Goal: Information Seeking & Learning: Check status

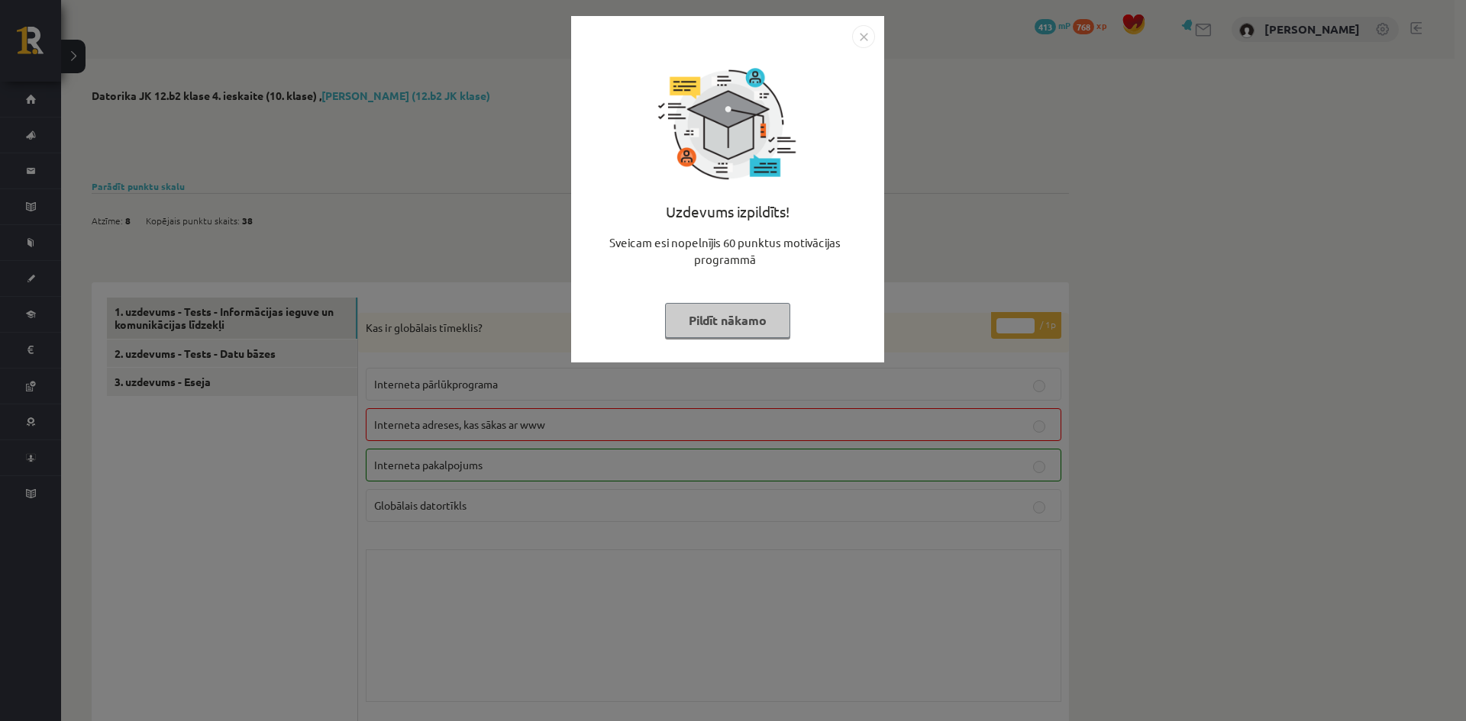
click at [721, 326] on button "Pildīt nākamo" at bounding box center [727, 320] width 125 height 35
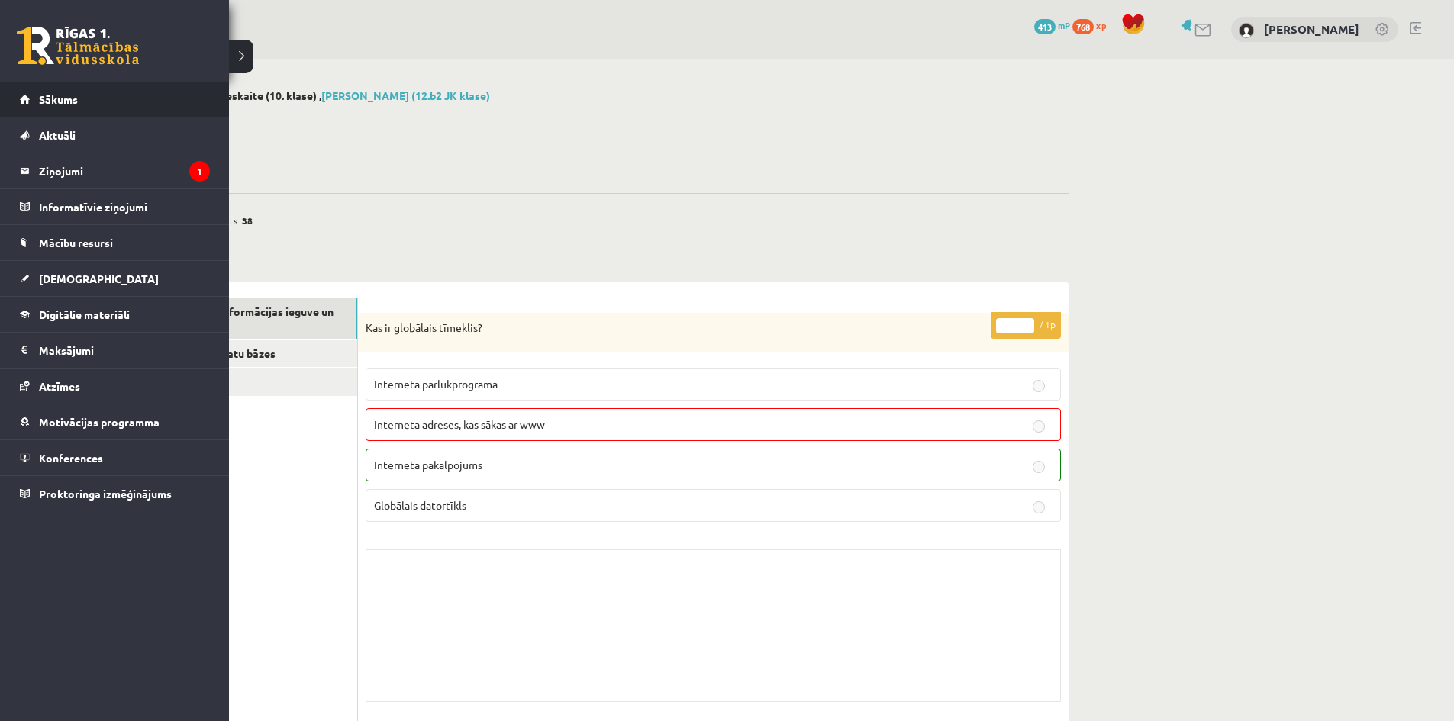
click at [36, 109] on link "Sākums" at bounding box center [115, 99] width 190 height 35
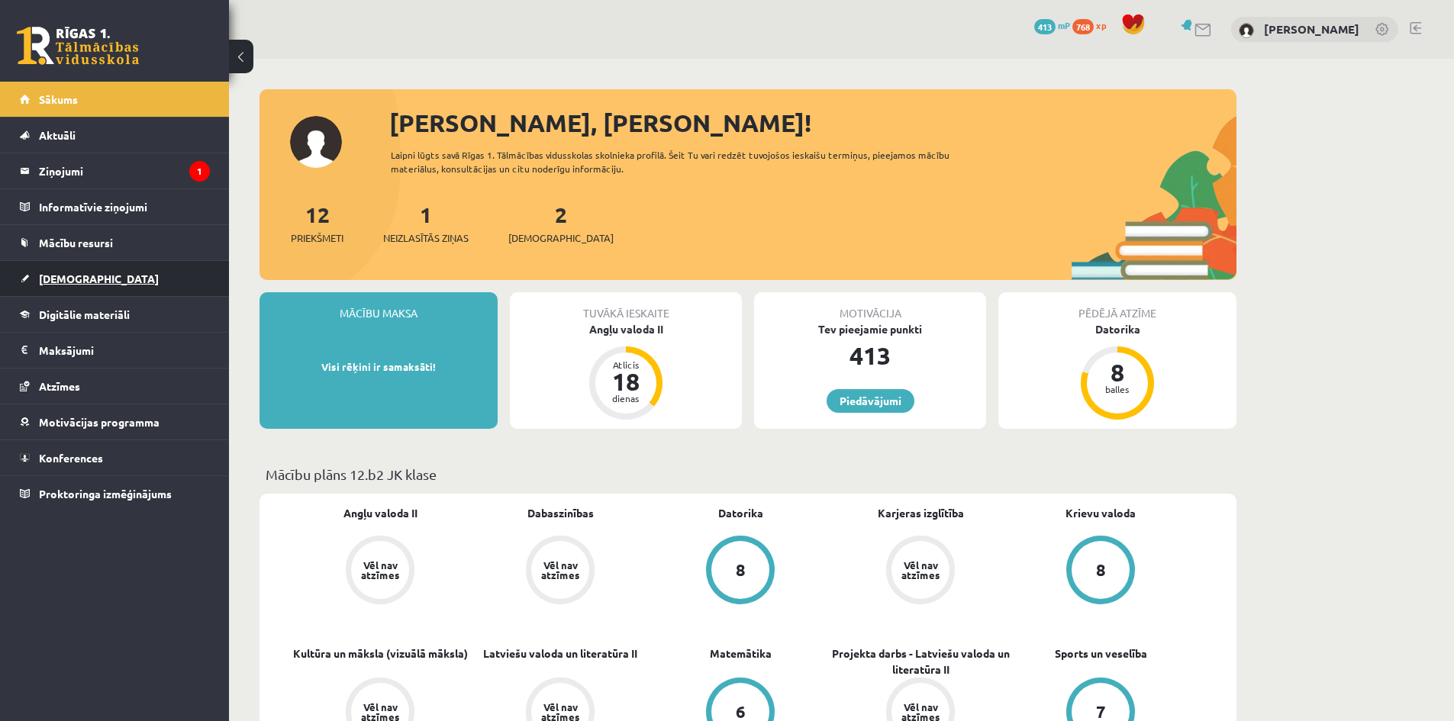
click at [86, 285] on link "[DEMOGRAPHIC_DATA]" at bounding box center [115, 278] width 190 height 35
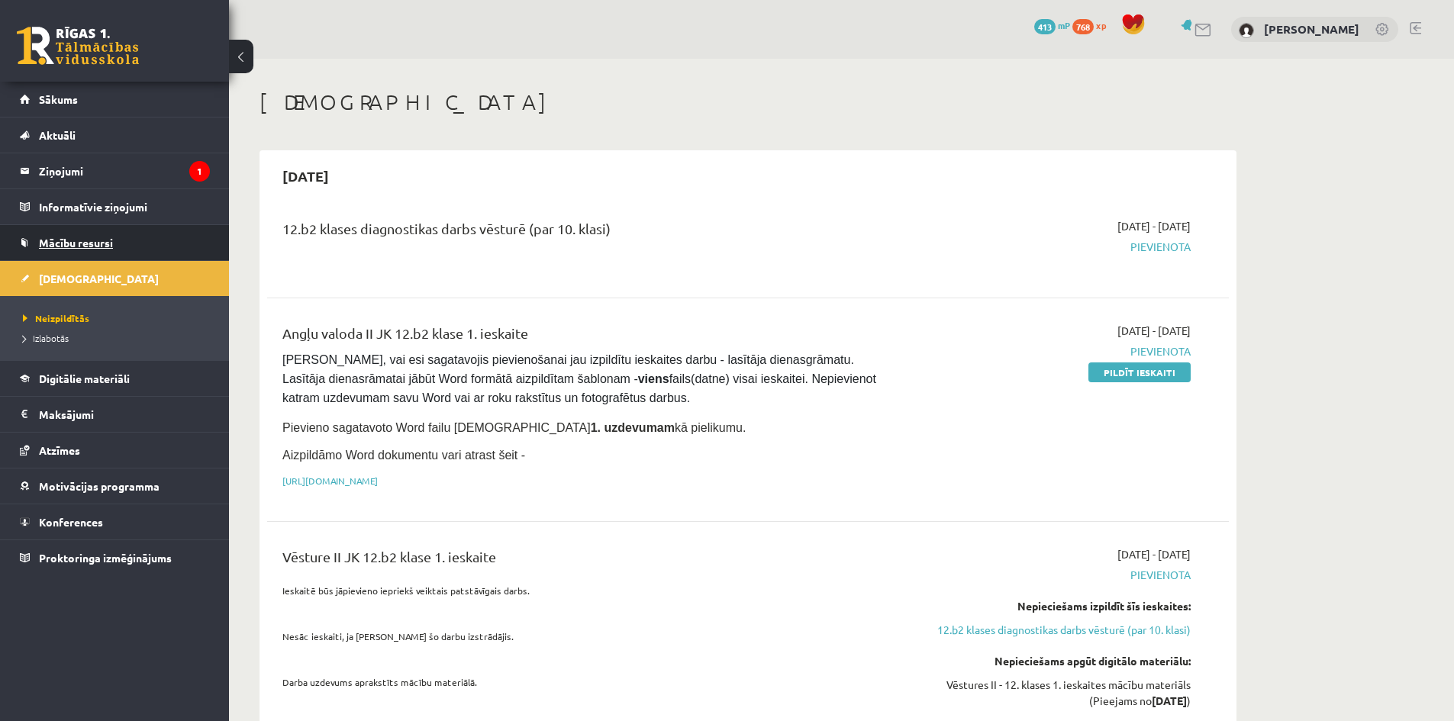
click at [80, 247] on span "Mācību resursi" at bounding box center [76, 243] width 74 height 14
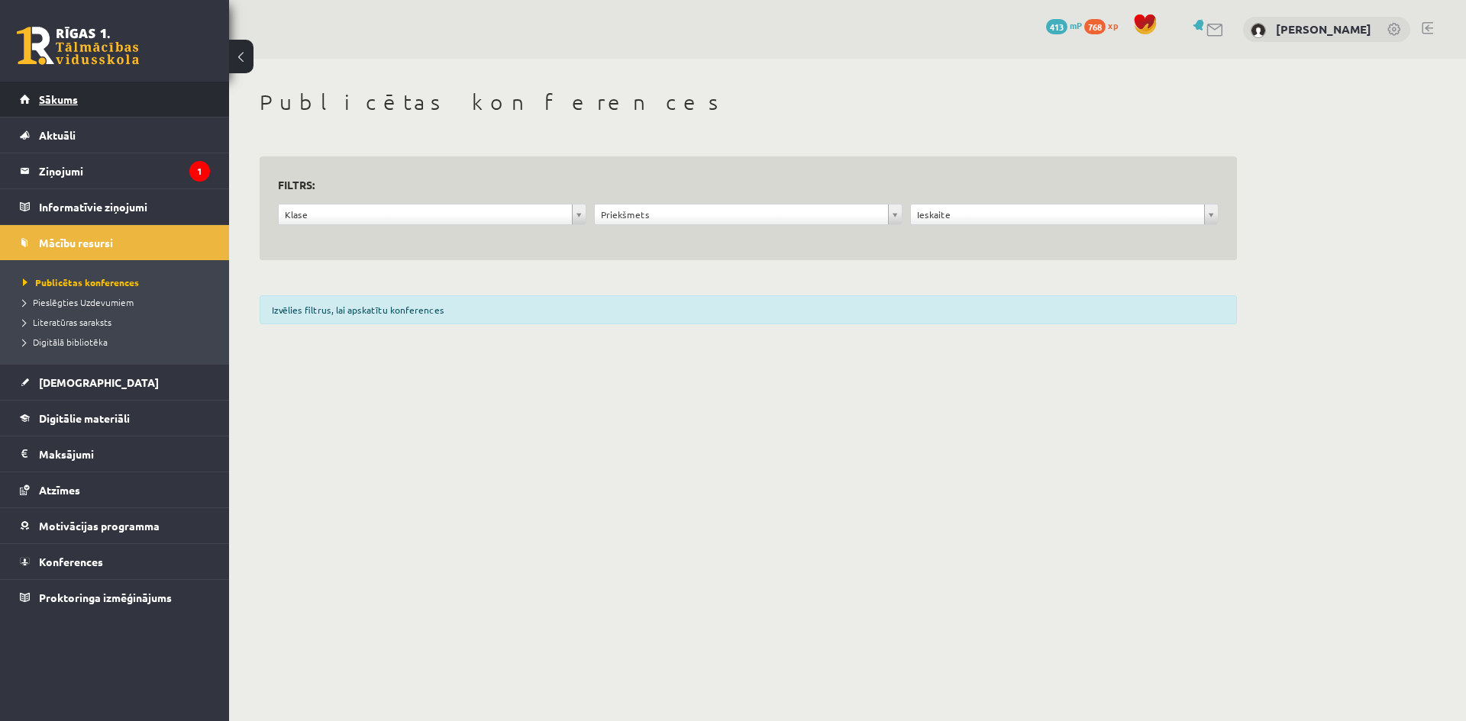
click at [63, 83] on link "Sākums" at bounding box center [115, 99] width 190 height 35
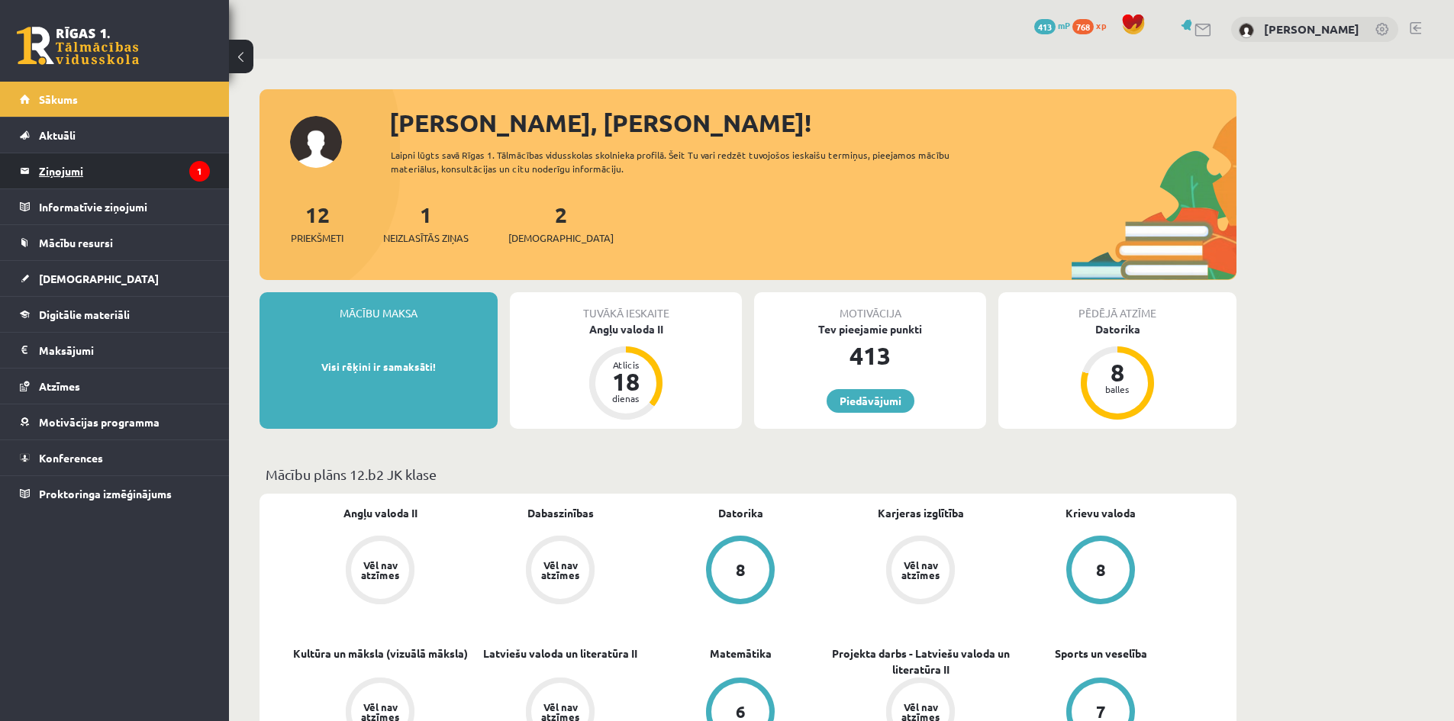
click at [116, 164] on legend "Ziņojumi 1" at bounding box center [124, 170] width 171 height 35
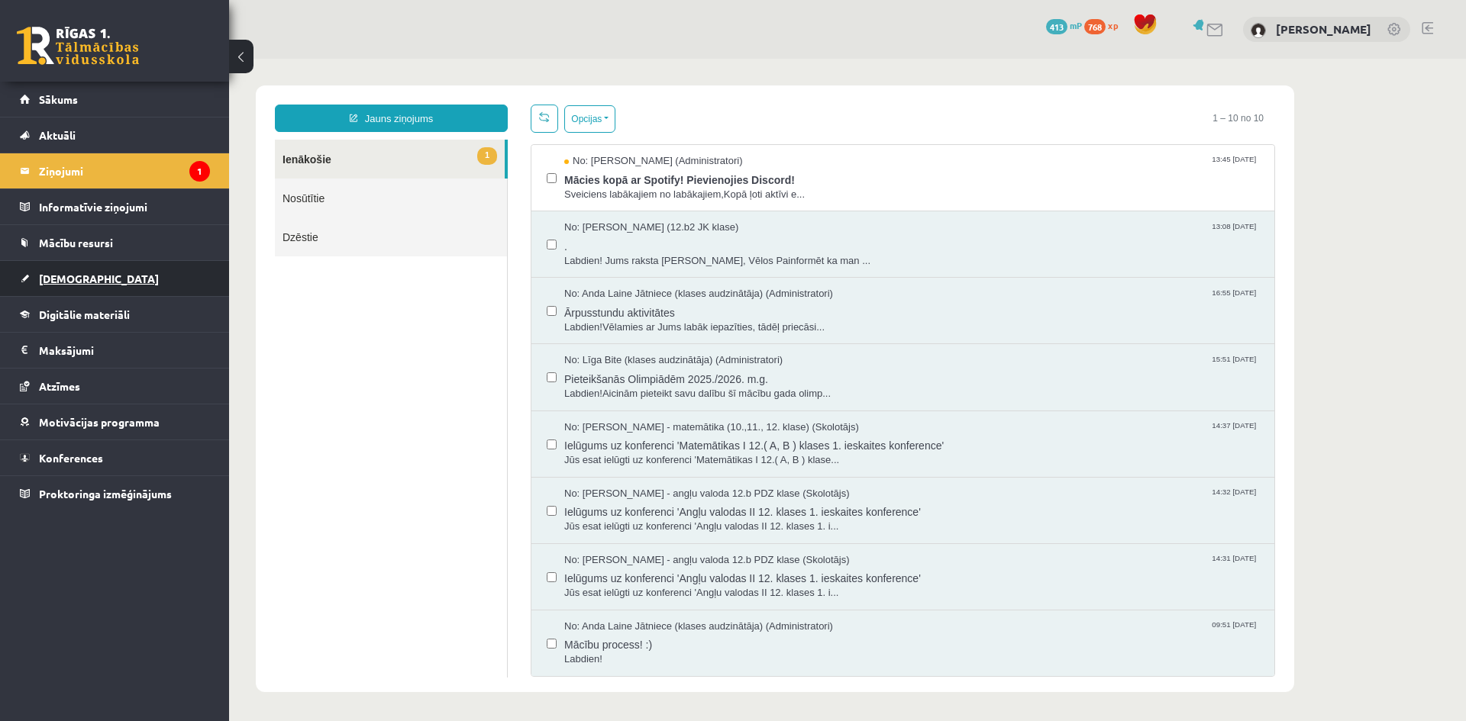
click at [67, 284] on span "[DEMOGRAPHIC_DATA]" at bounding box center [99, 279] width 120 height 14
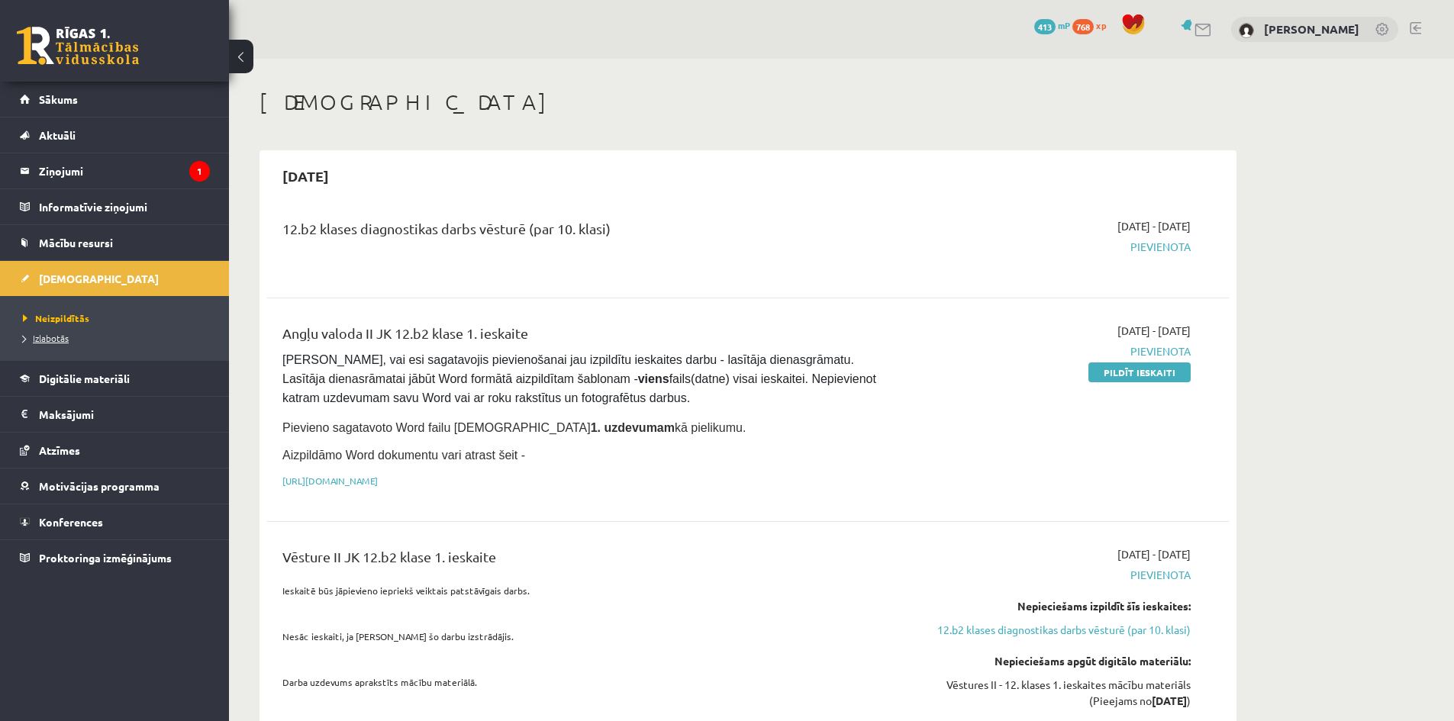
click at [49, 340] on span "Izlabotās" at bounding box center [46, 338] width 46 height 12
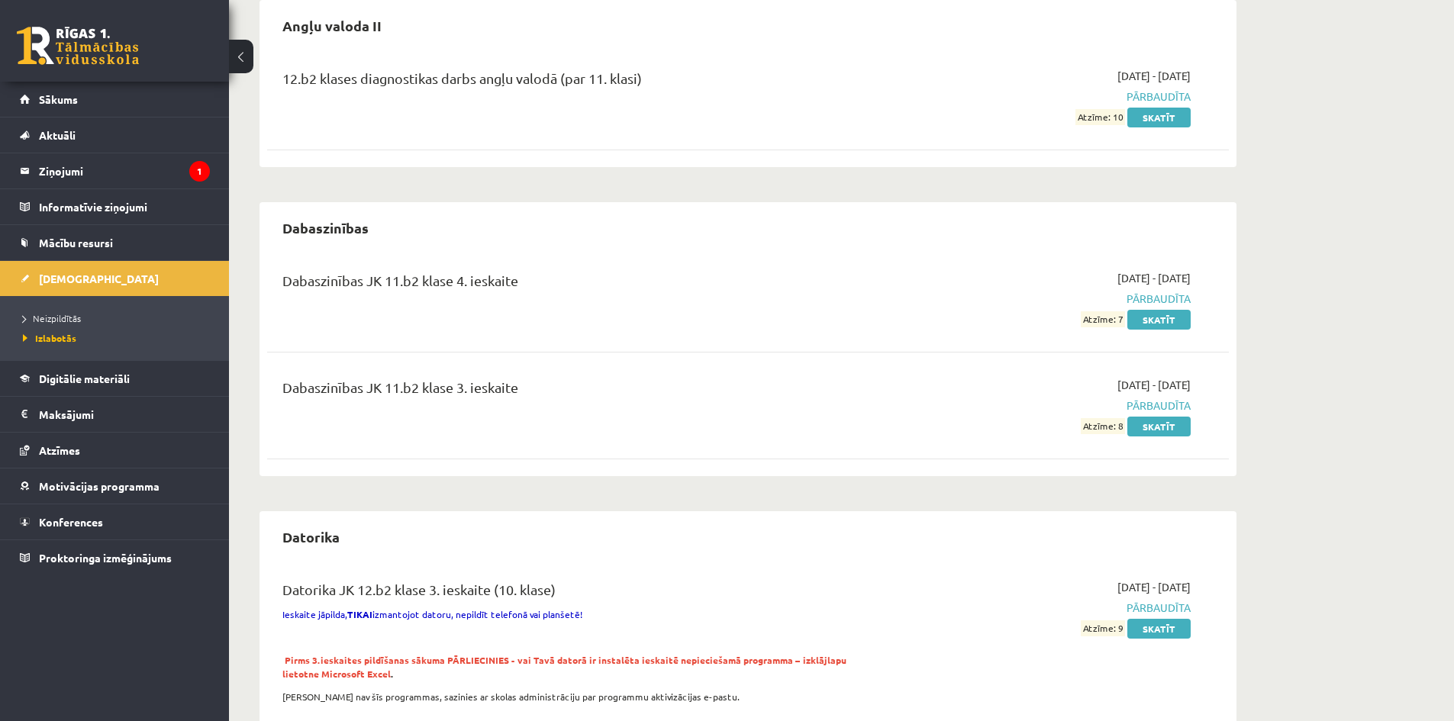
scroll to position [153, 0]
click at [1156, 317] on link "Skatīt" at bounding box center [1159, 318] width 63 height 20
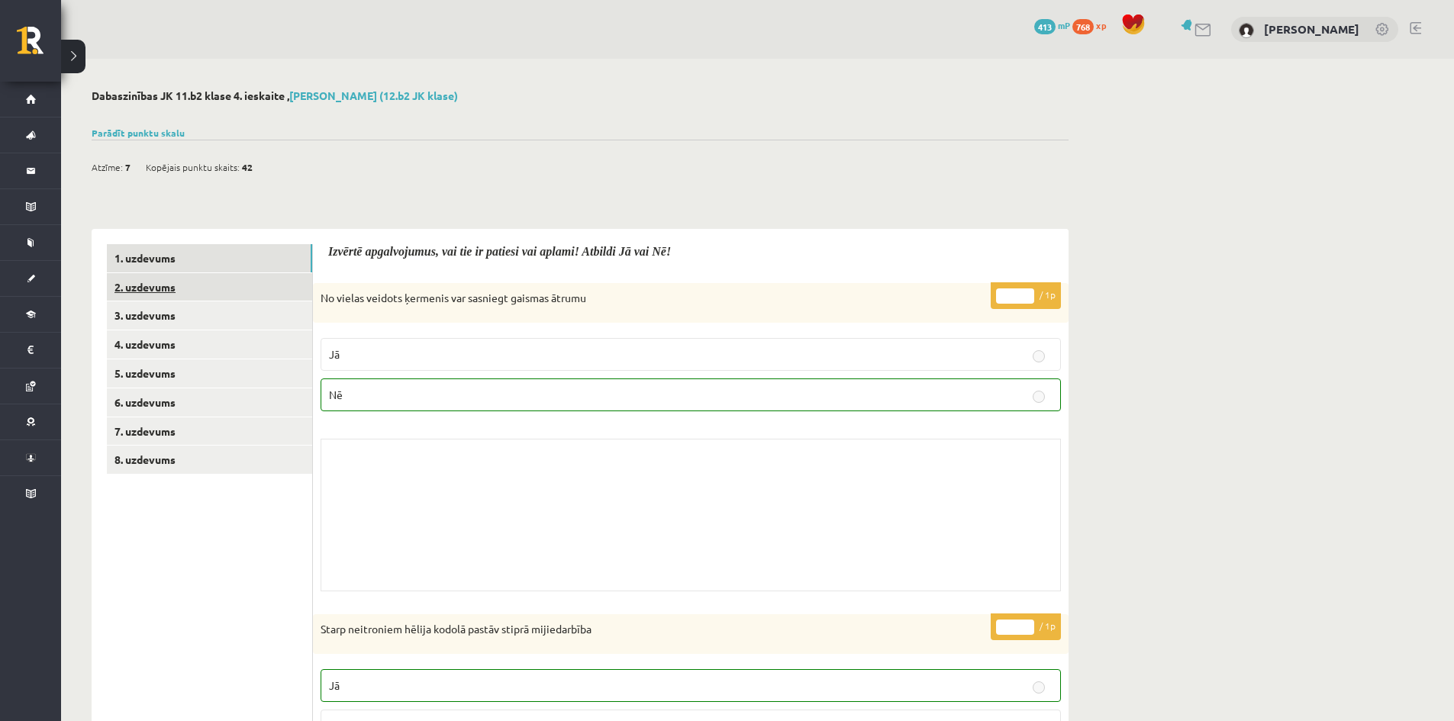
click at [189, 286] on link "2. uzdevums" at bounding box center [209, 287] width 205 height 28
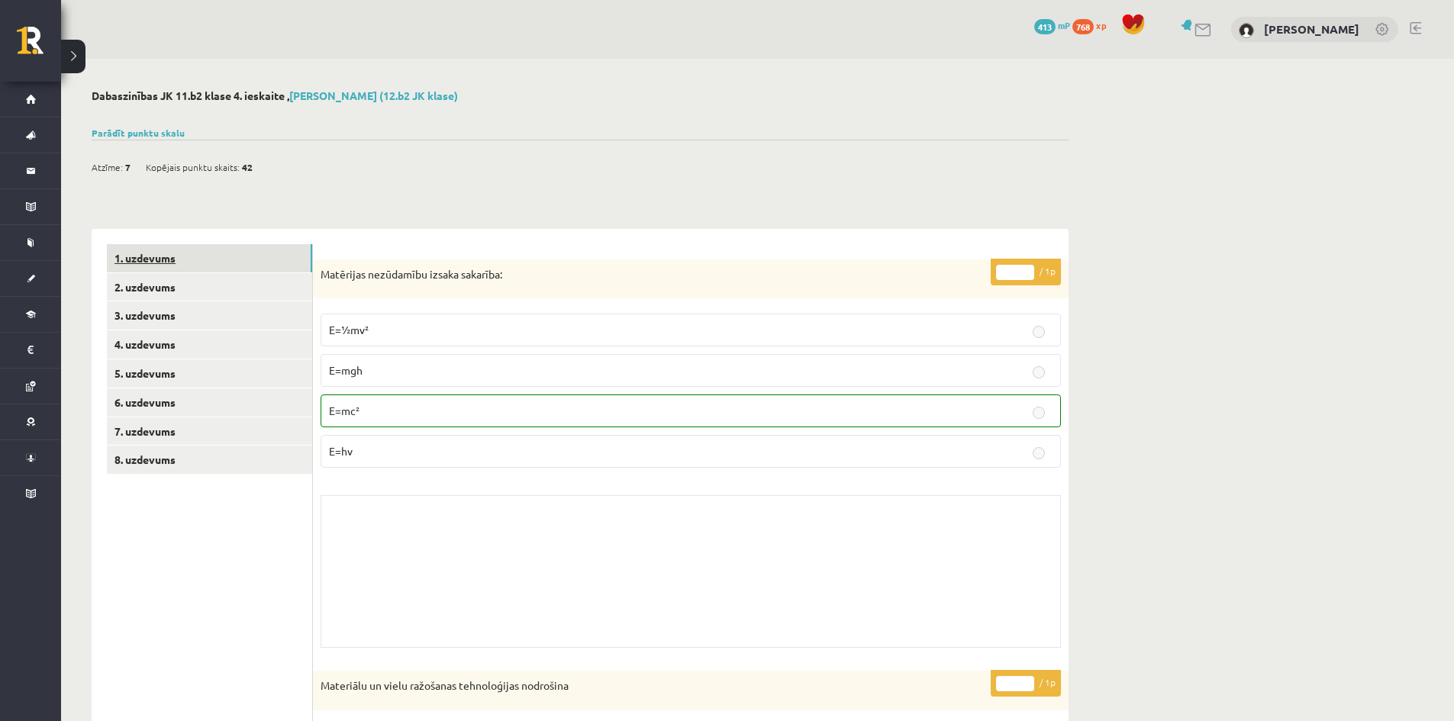
click at [154, 254] on link "1. uzdevums" at bounding box center [209, 258] width 205 height 28
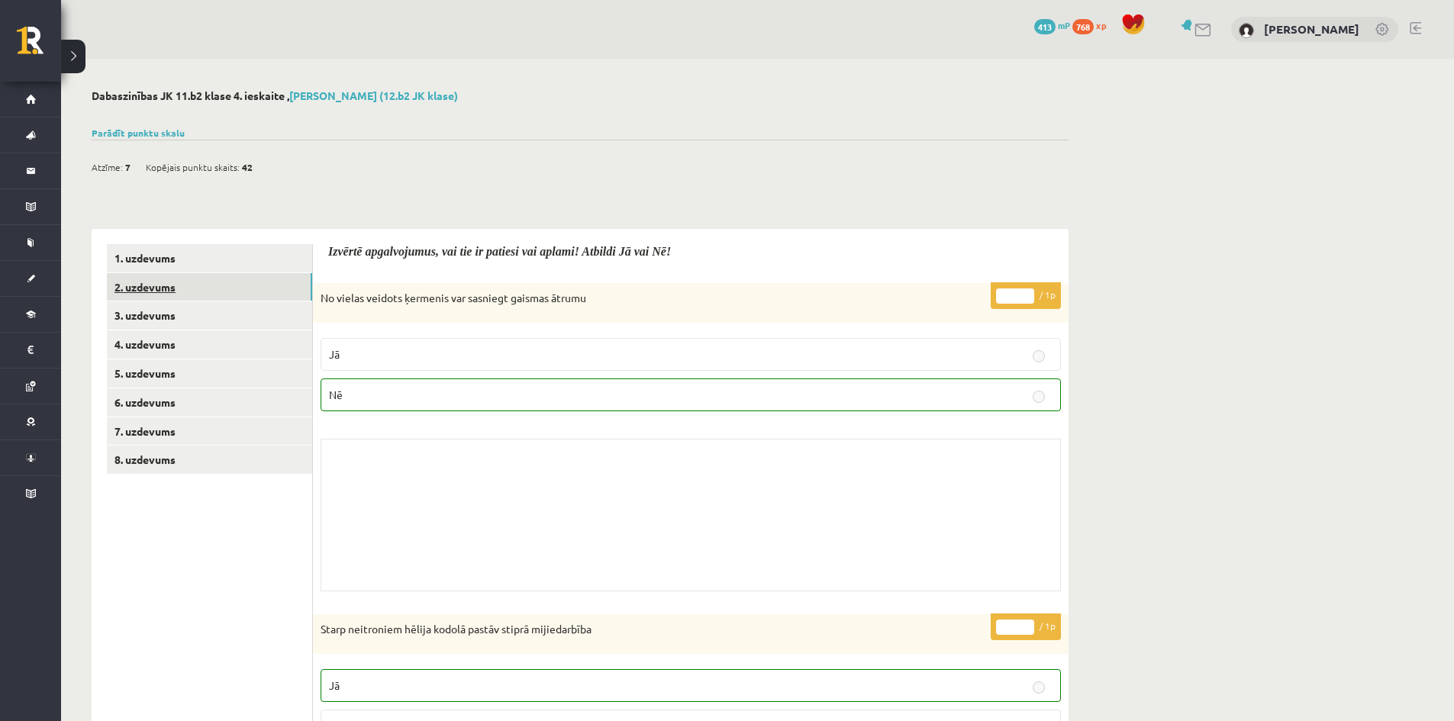
click at [222, 289] on link "2. uzdevums" at bounding box center [209, 287] width 205 height 28
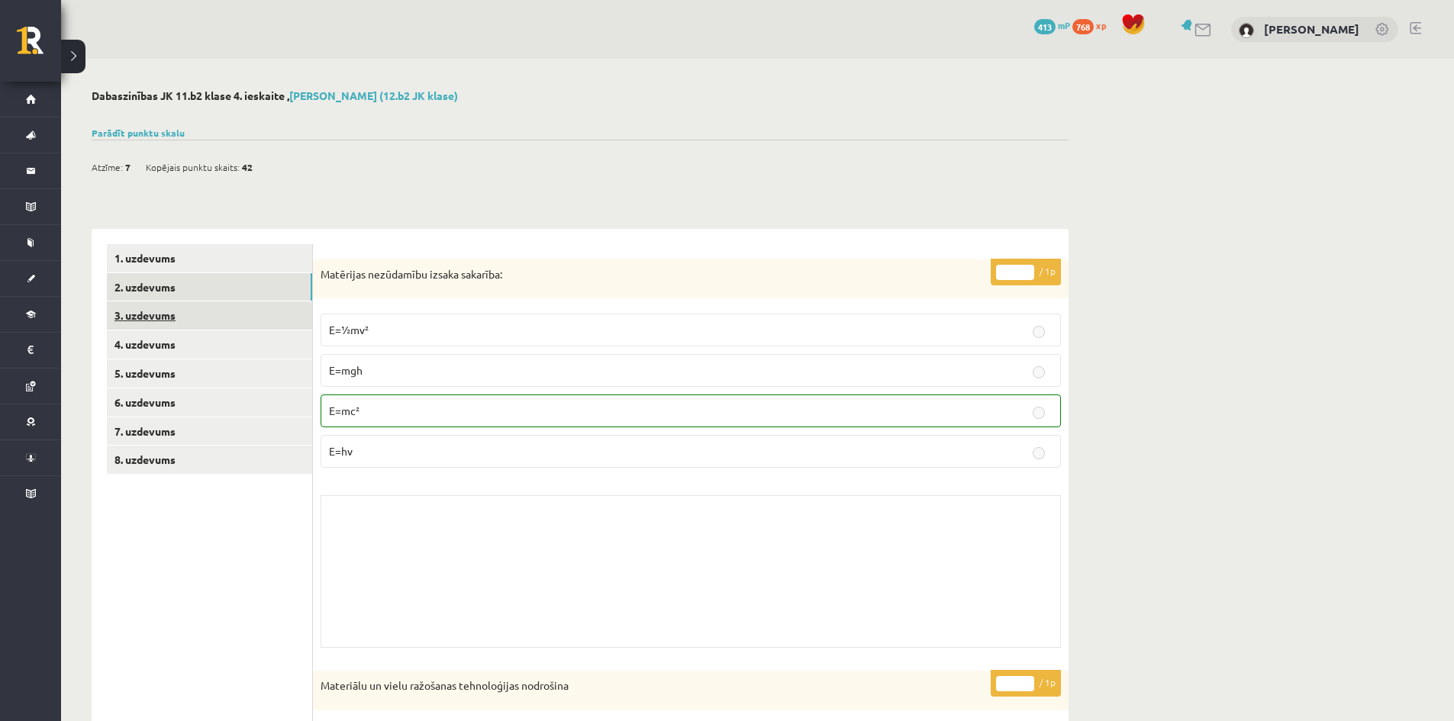
click at [153, 311] on link "3. uzdevums" at bounding box center [209, 316] width 205 height 28
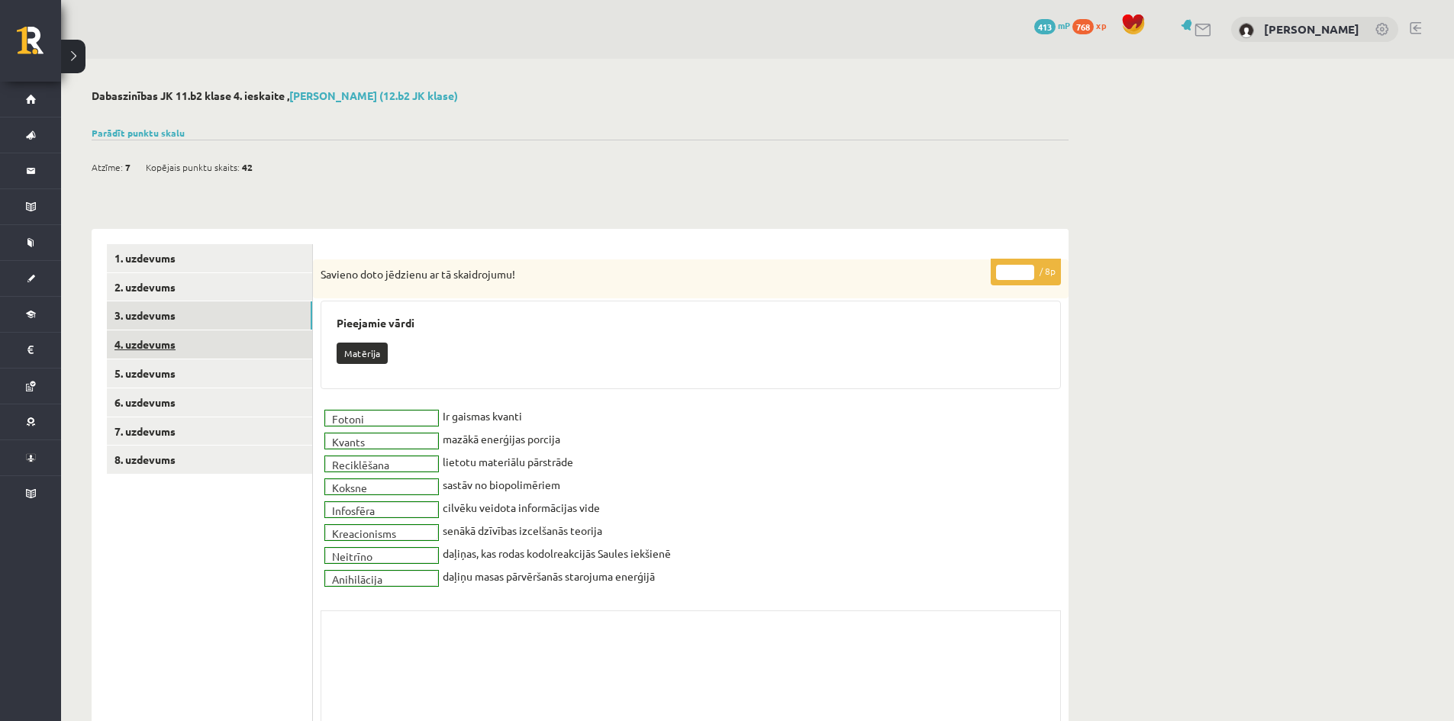
click at [127, 346] on link "4. uzdevums" at bounding box center [209, 345] width 205 height 28
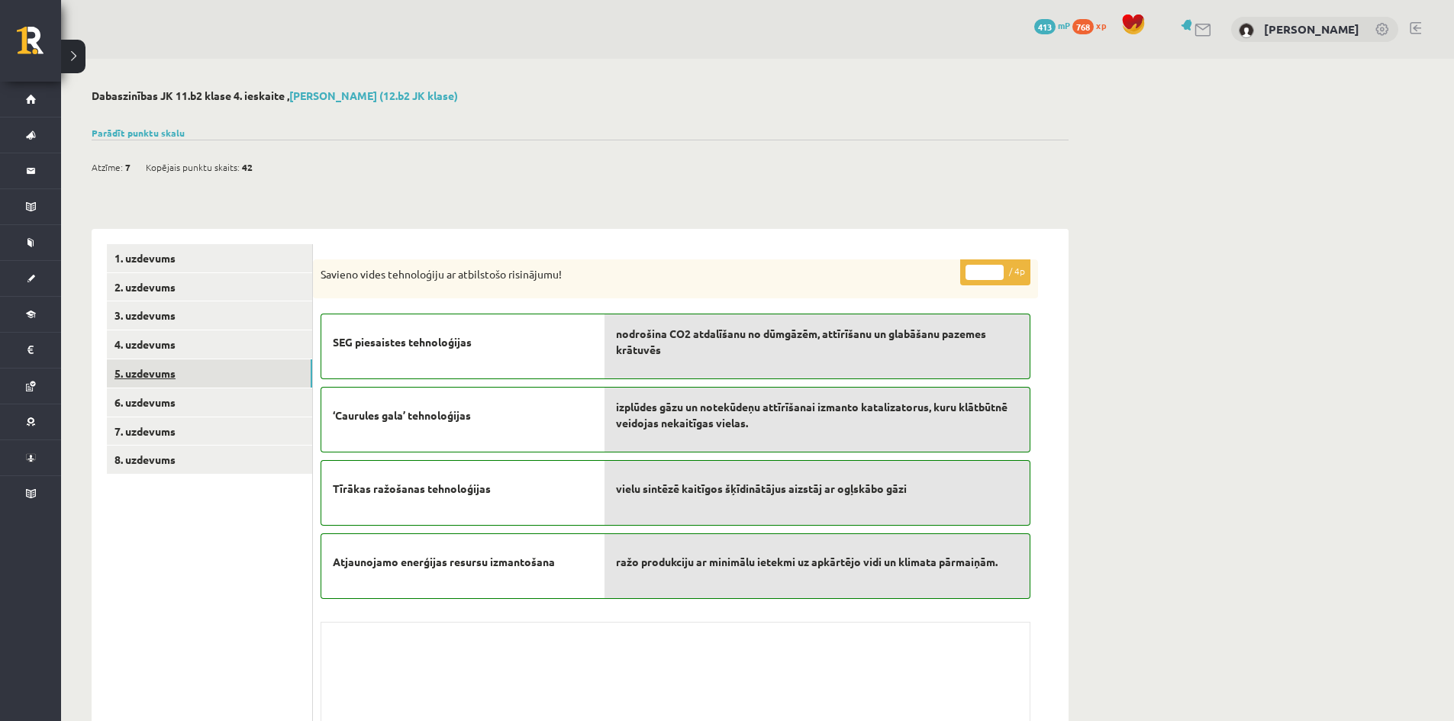
click at [244, 379] on link "5. uzdevums" at bounding box center [209, 374] width 205 height 28
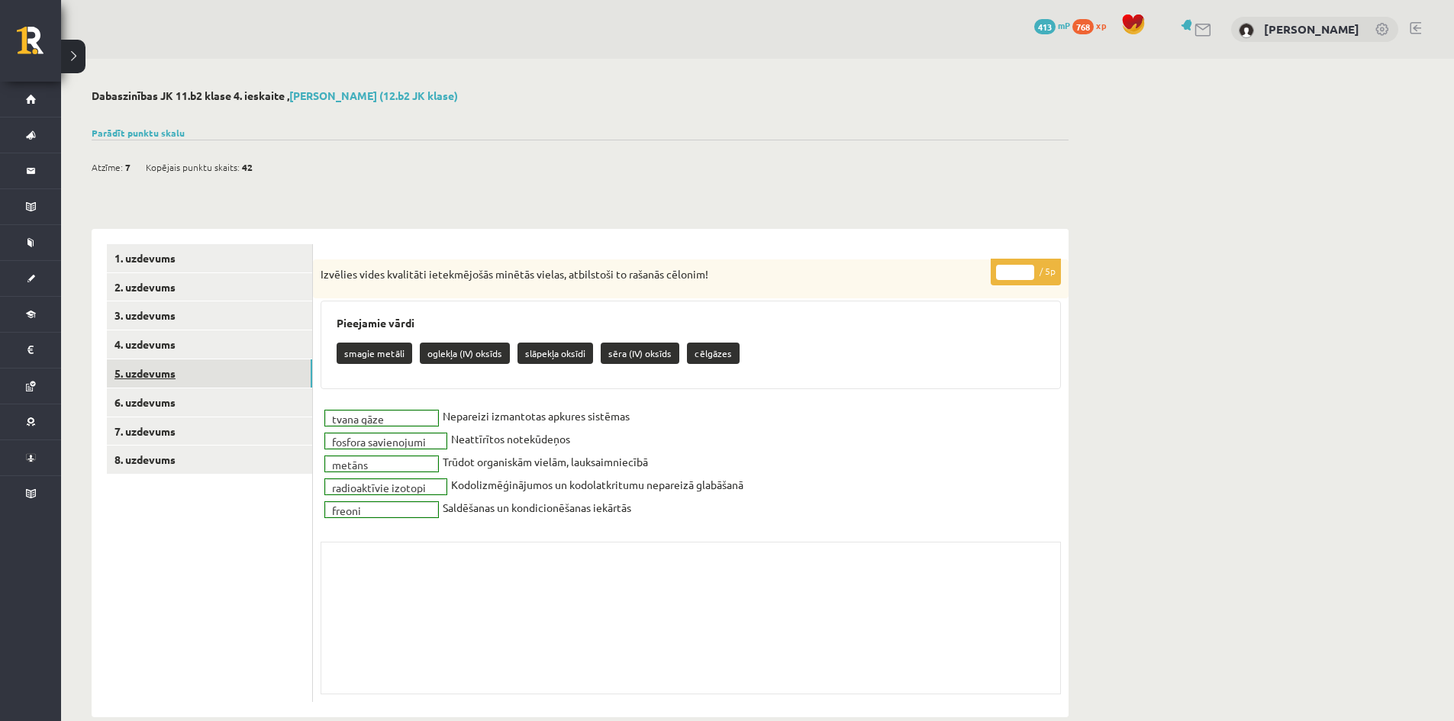
click at [178, 360] on link "5. uzdevums" at bounding box center [209, 374] width 205 height 28
click at [176, 321] on link "3. uzdevums" at bounding box center [209, 316] width 205 height 28
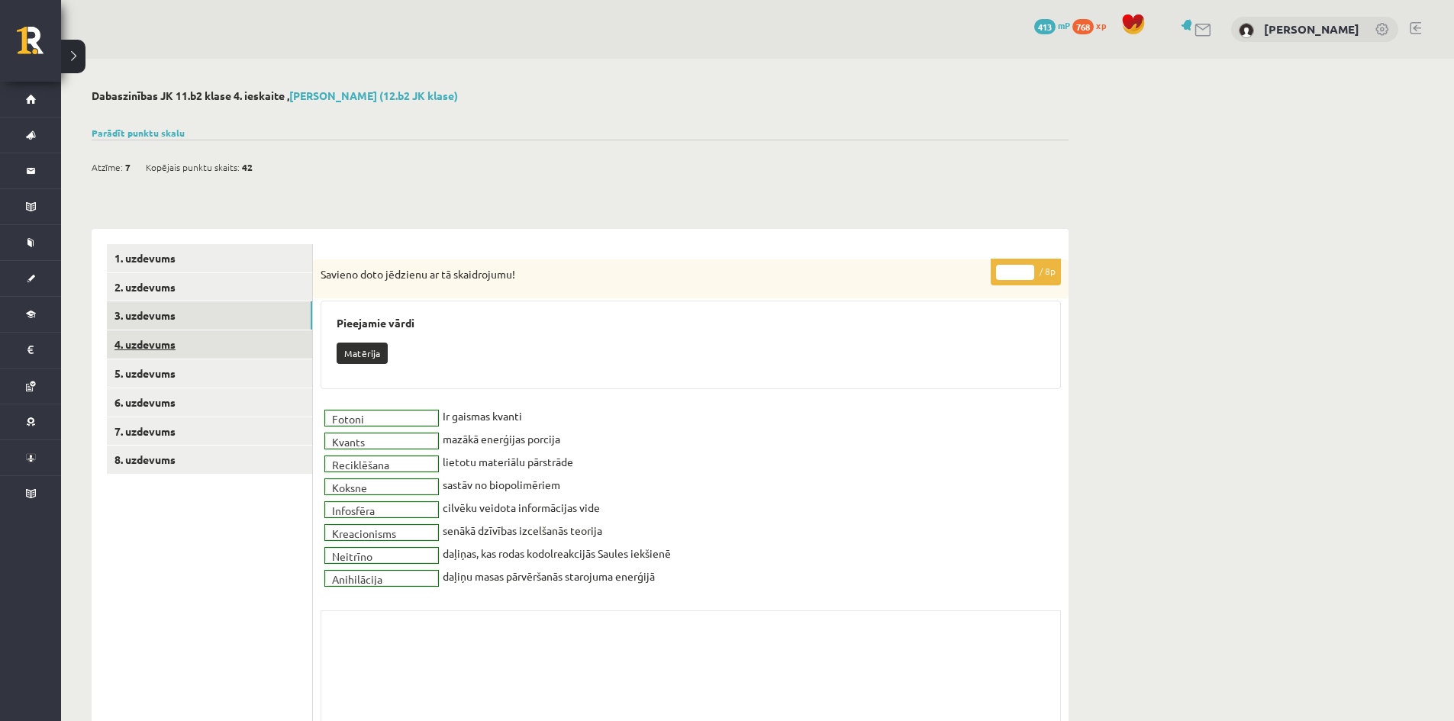
click at [159, 343] on link "4. uzdevums" at bounding box center [209, 345] width 205 height 28
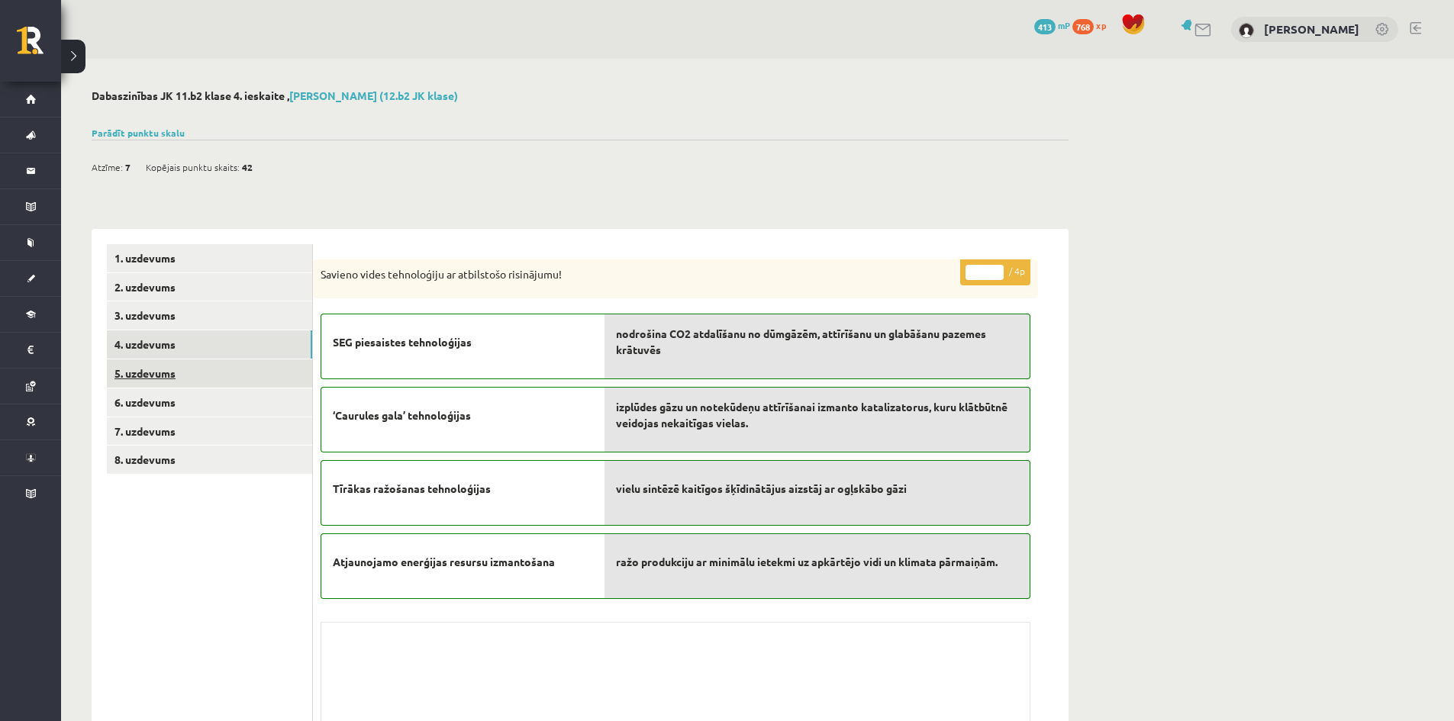
click at [163, 370] on link "5. uzdevums" at bounding box center [209, 374] width 205 height 28
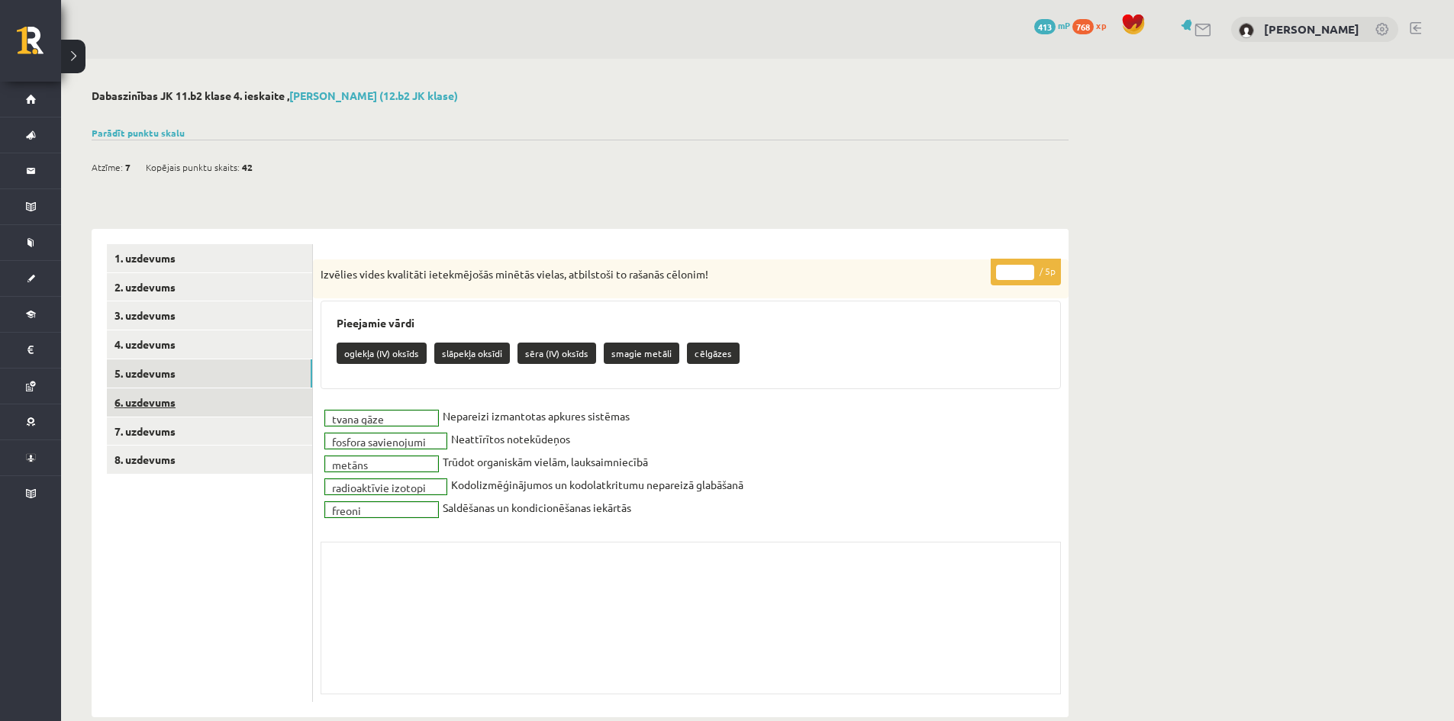
click at [156, 403] on link "6. uzdevums" at bounding box center [209, 403] width 205 height 28
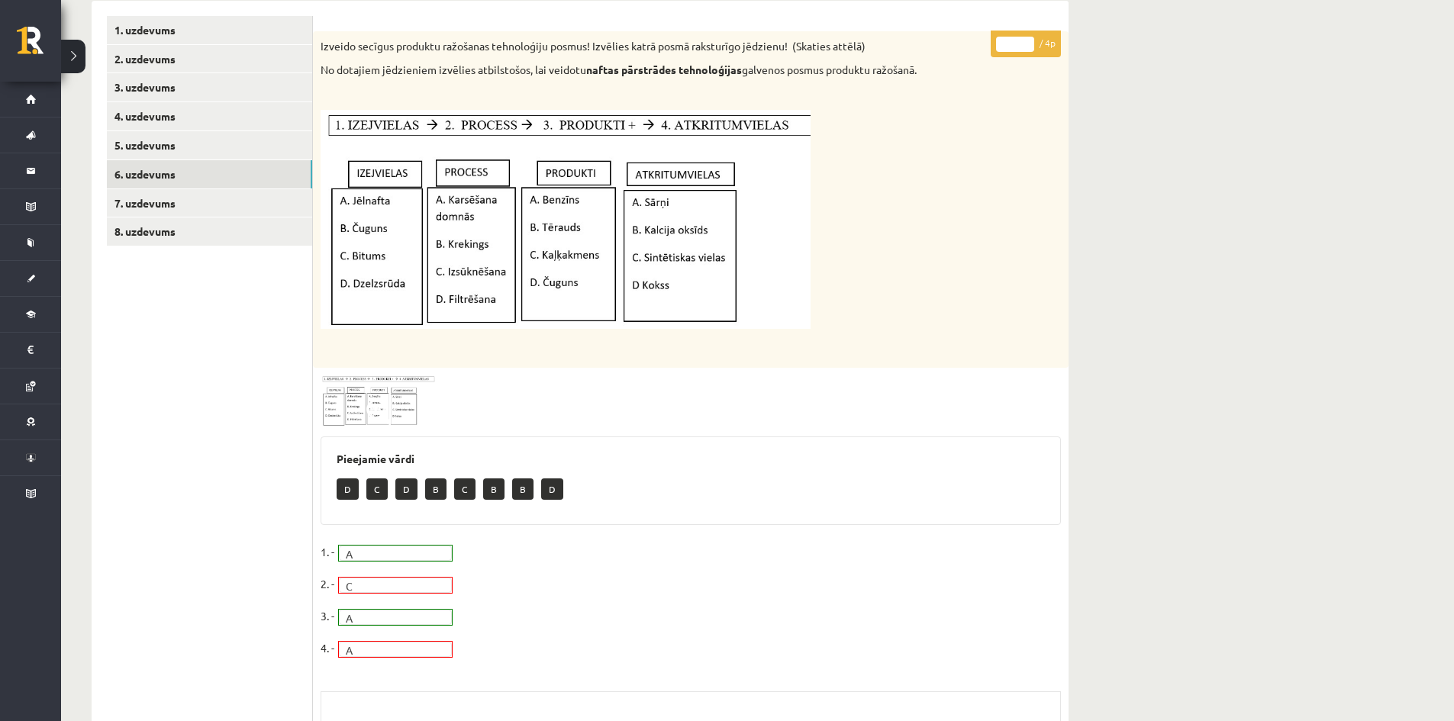
scroll to position [229, 0]
click at [169, 204] on link "7. uzdevums" at bounding box center [209, 203] width 205 height 28
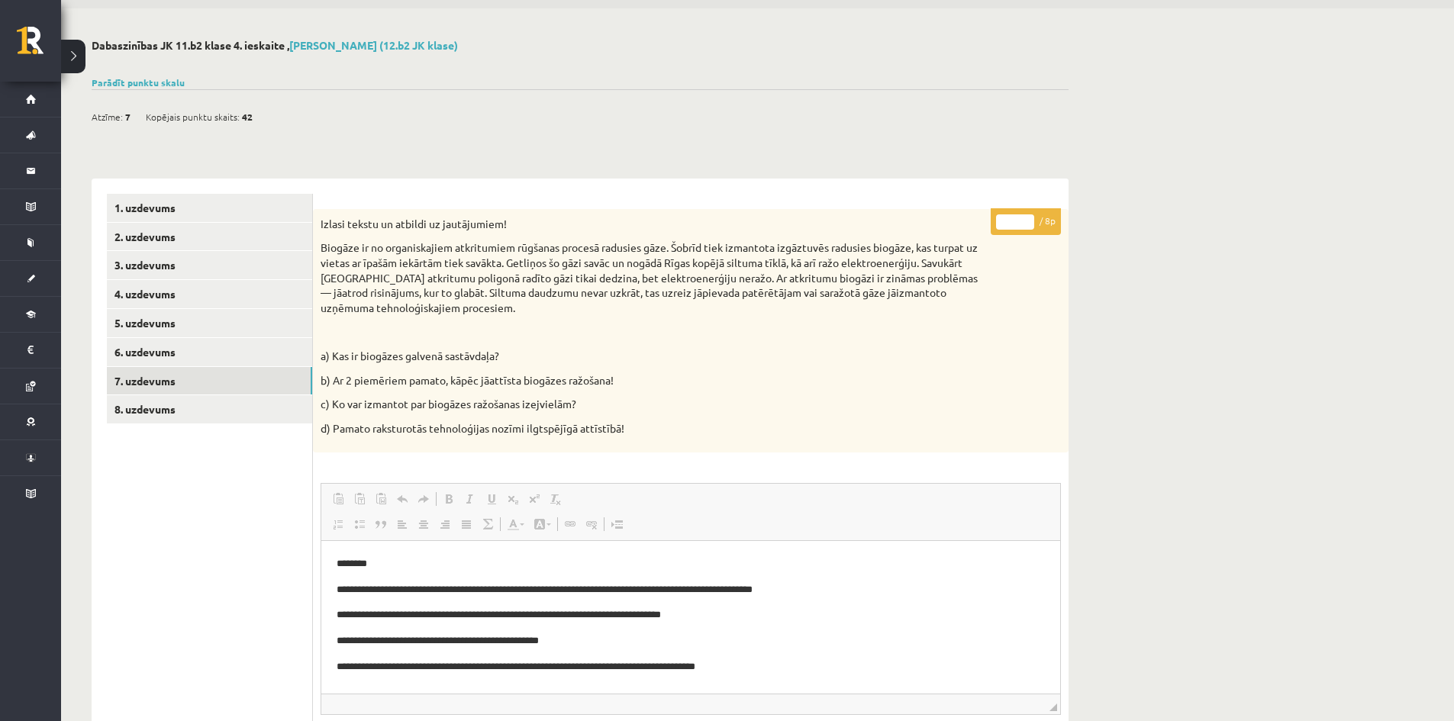
scroll to position [47, 0]
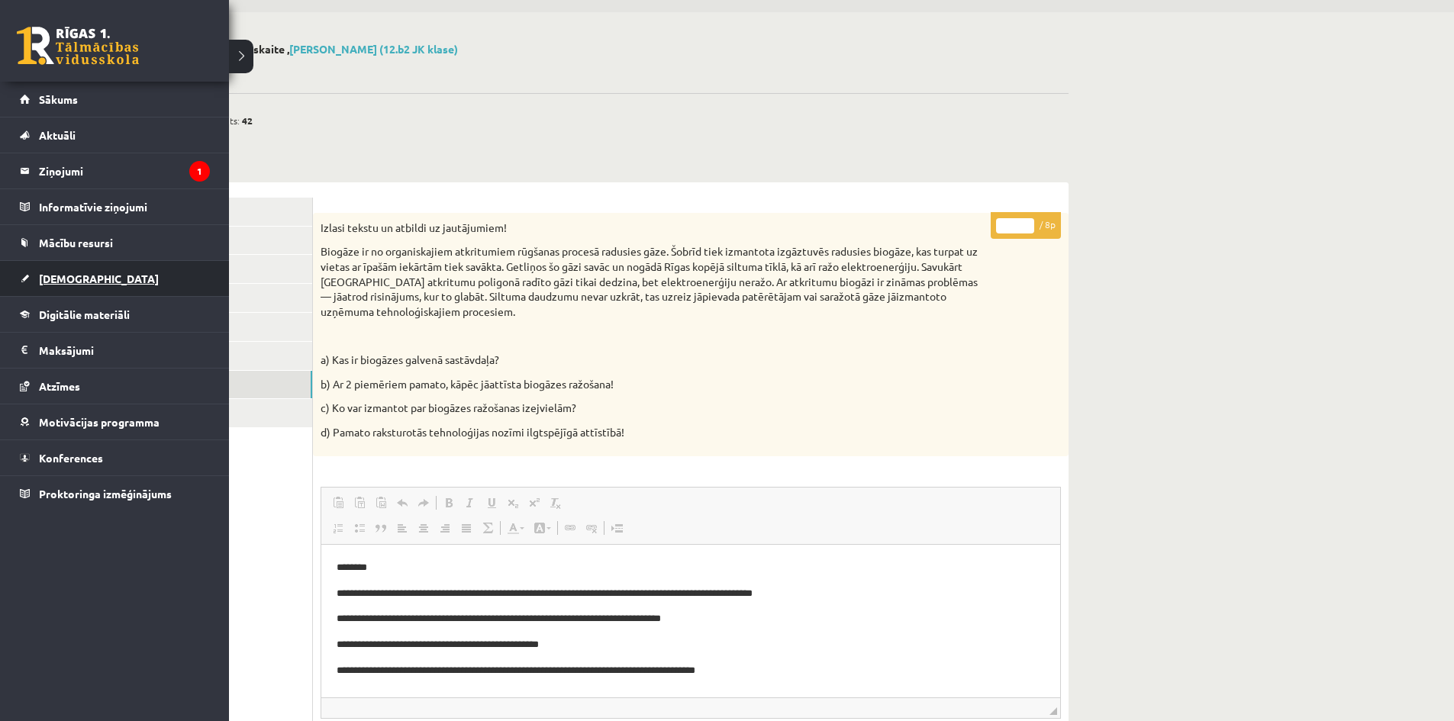
click at [79, 289] on link "[DEMOGRAPHIC_DATA]" at bounding box center [115, 278] width 190 height 35
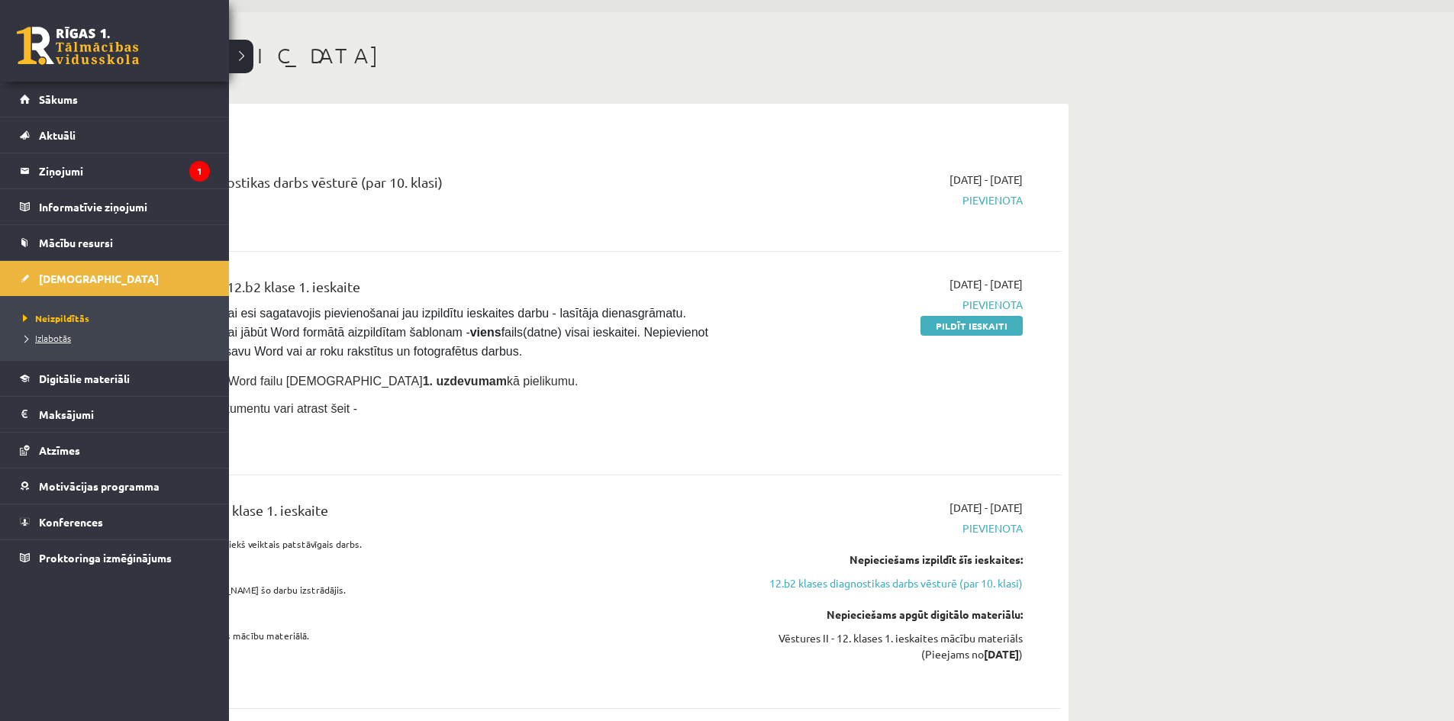
click at [43, 340] on span "Izlabotās" at bounding box center [45, 338] width 52 height 12
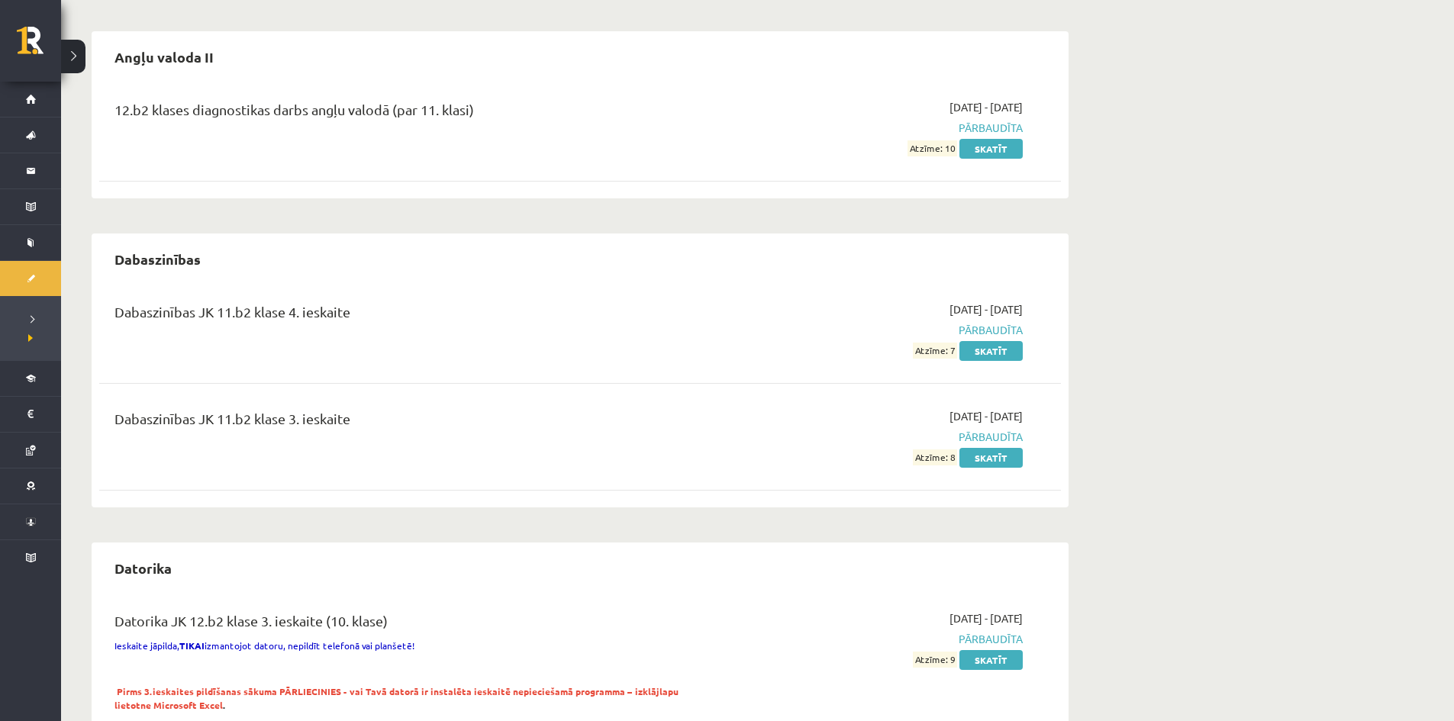
scroll to position [123, 0]
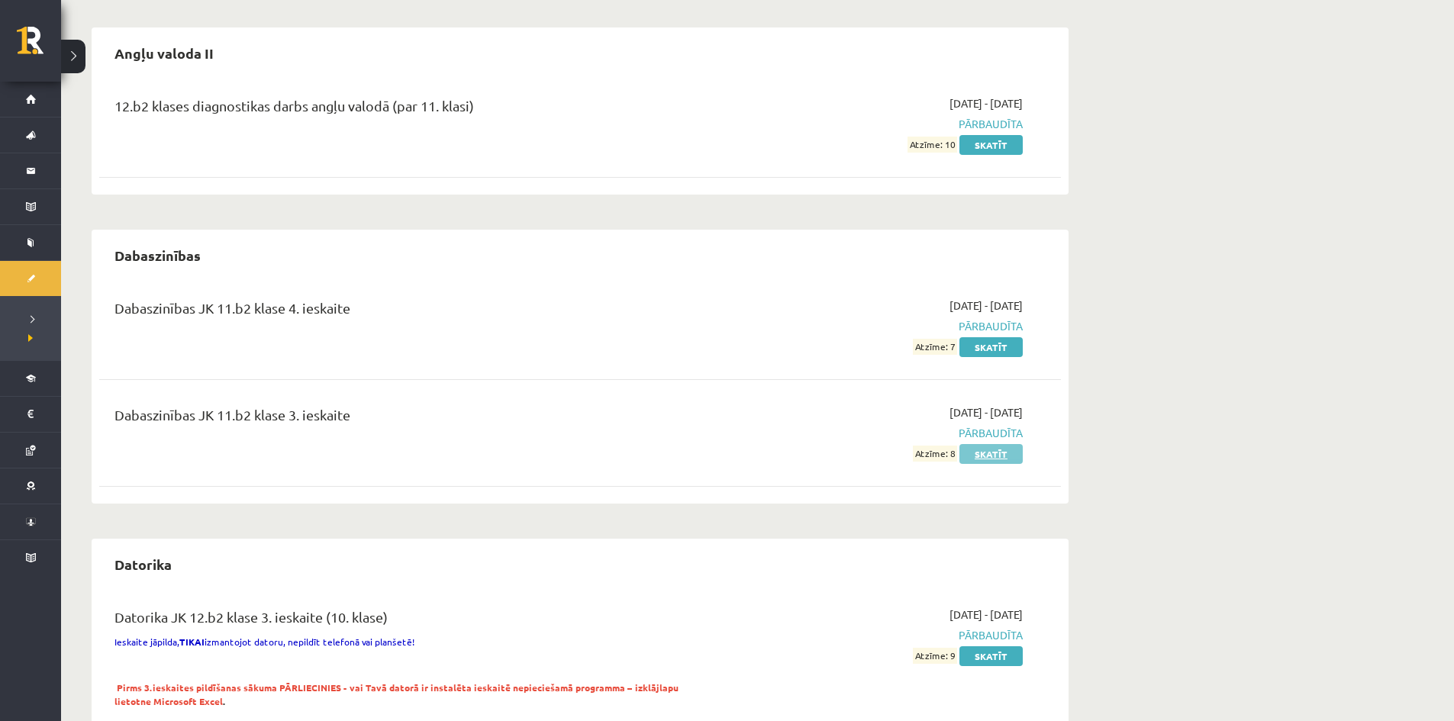
click at [972, 457] on link "Skatīt" at bounding box center [991, 454] width 63 height 20
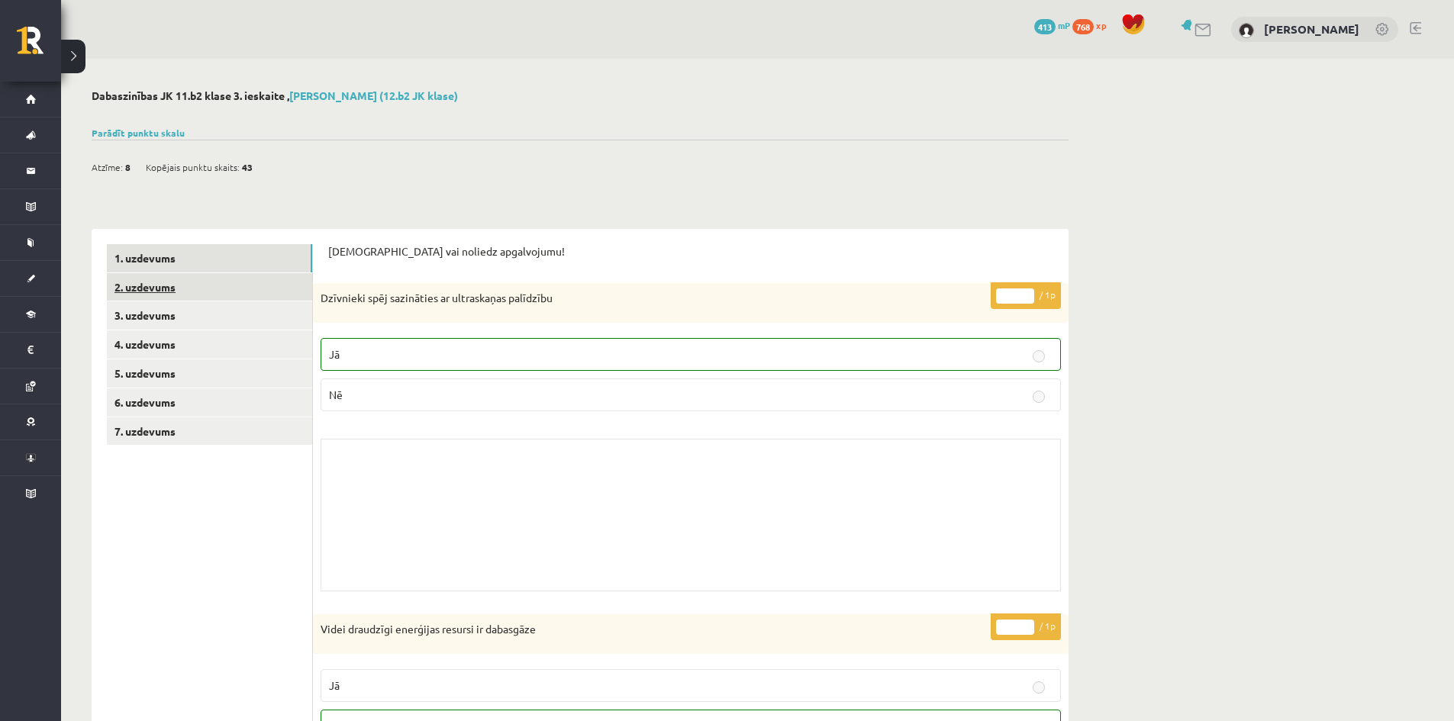
click at [157, 282] on link "2. uzdevums" at bounding box center [209, 287] width 205 height 28
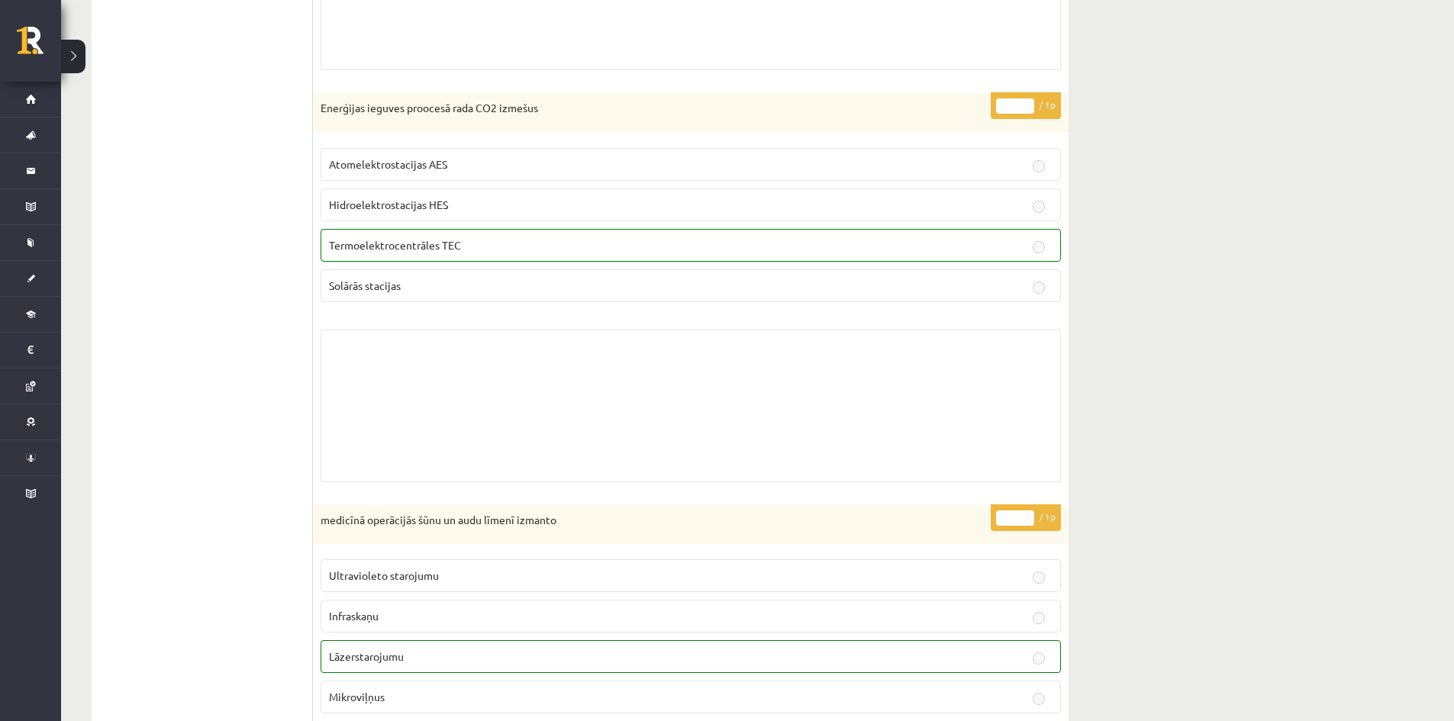
scroll to position [1832, 0]
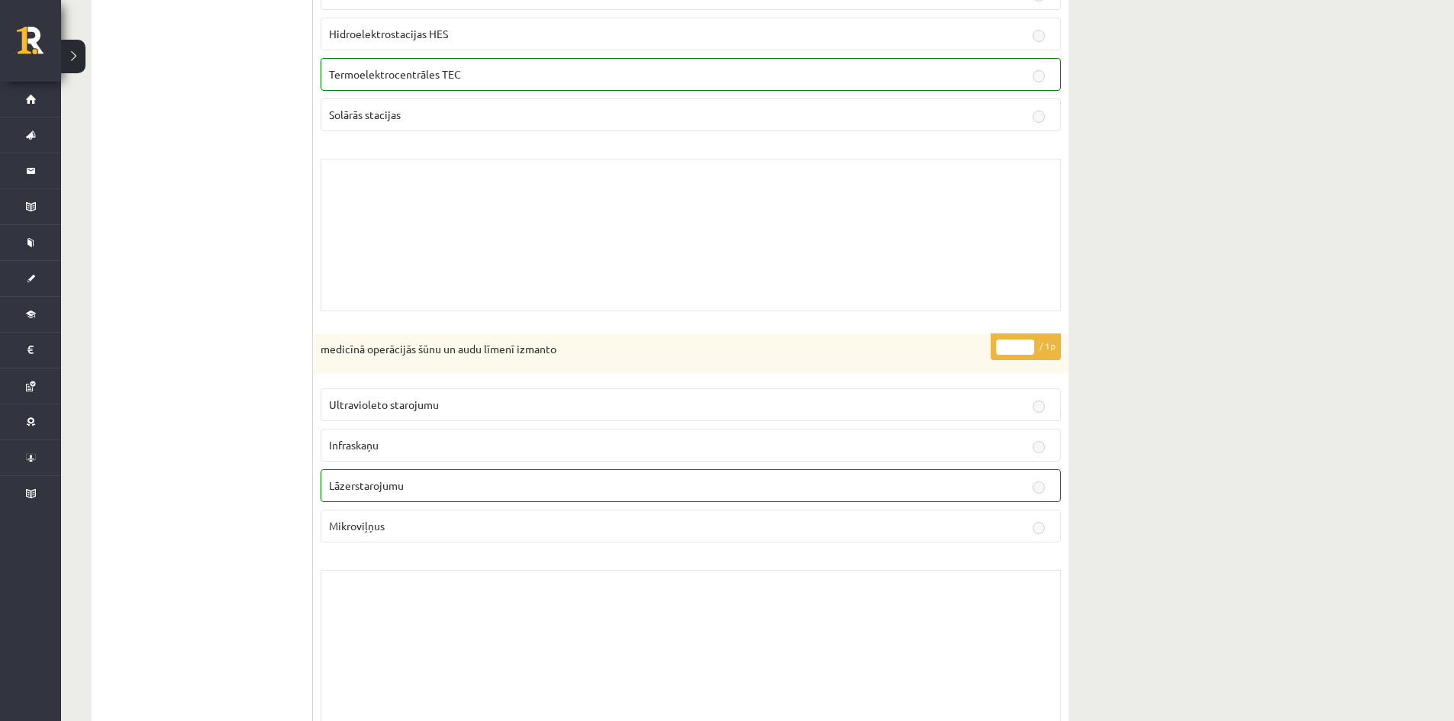
drag, startPoint x: 1192, startPoint y: 255, endPoint x: 1145, endPoint y: 289, distance: 57.4
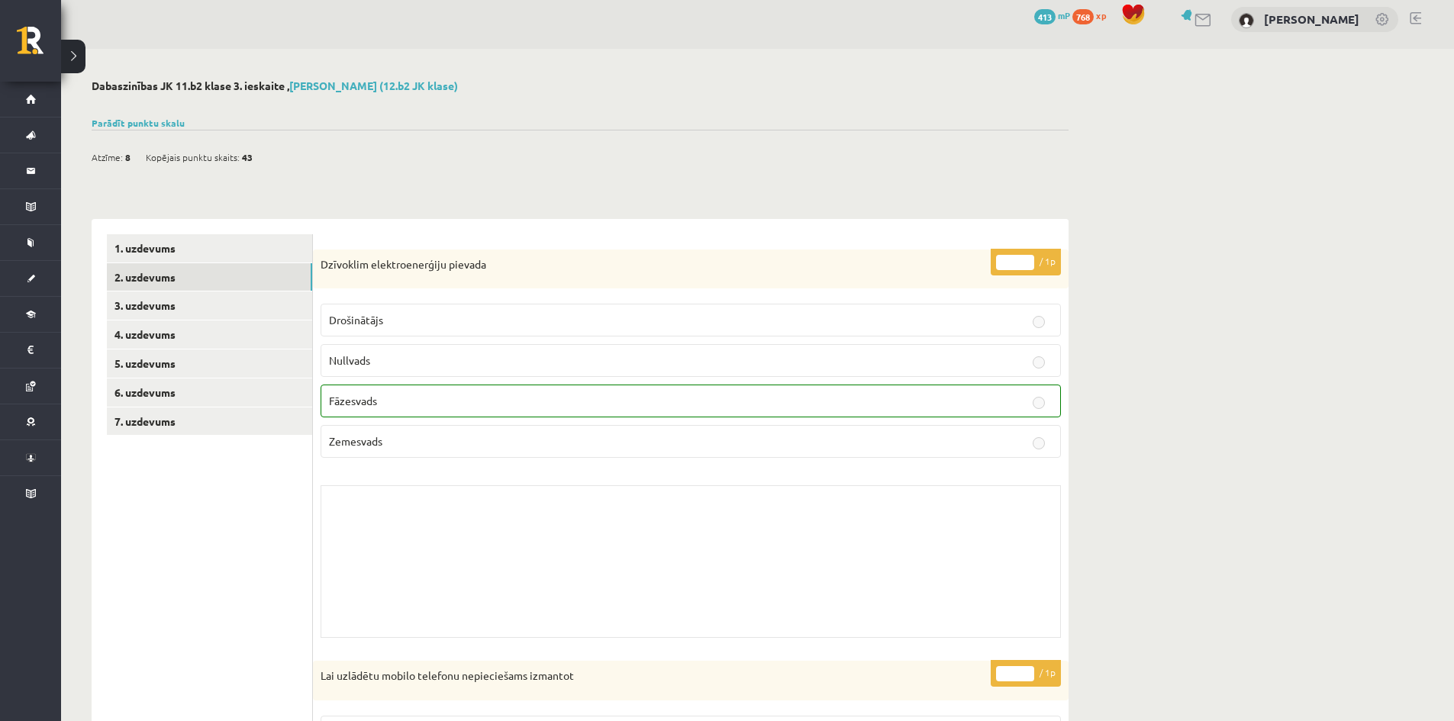
scroll to position [0, 0]
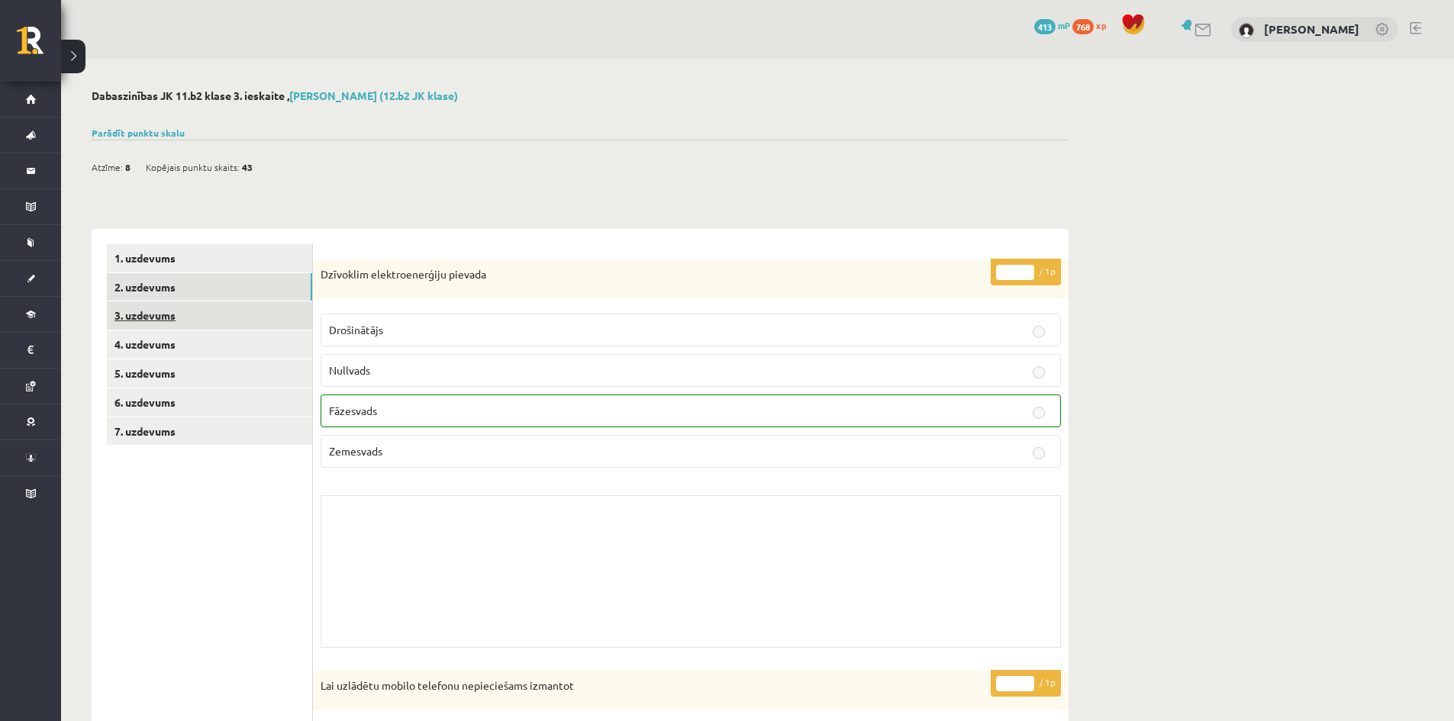
click at [183, 314] on link "3. uzdevums" at bounding box center [209, 316] width 205 height 28
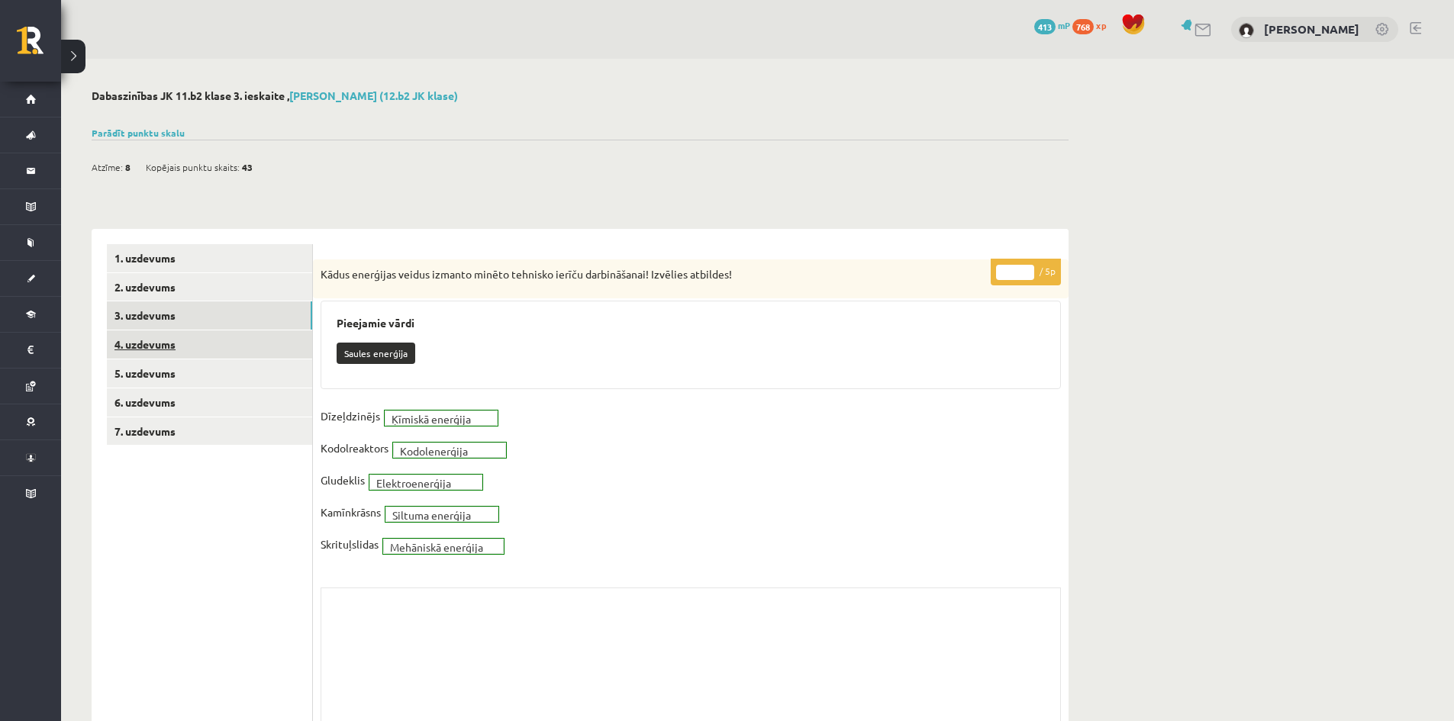
click at [160, 341] on link "4. uzdevums" at bounding box center [209, 345] width 205 height 28
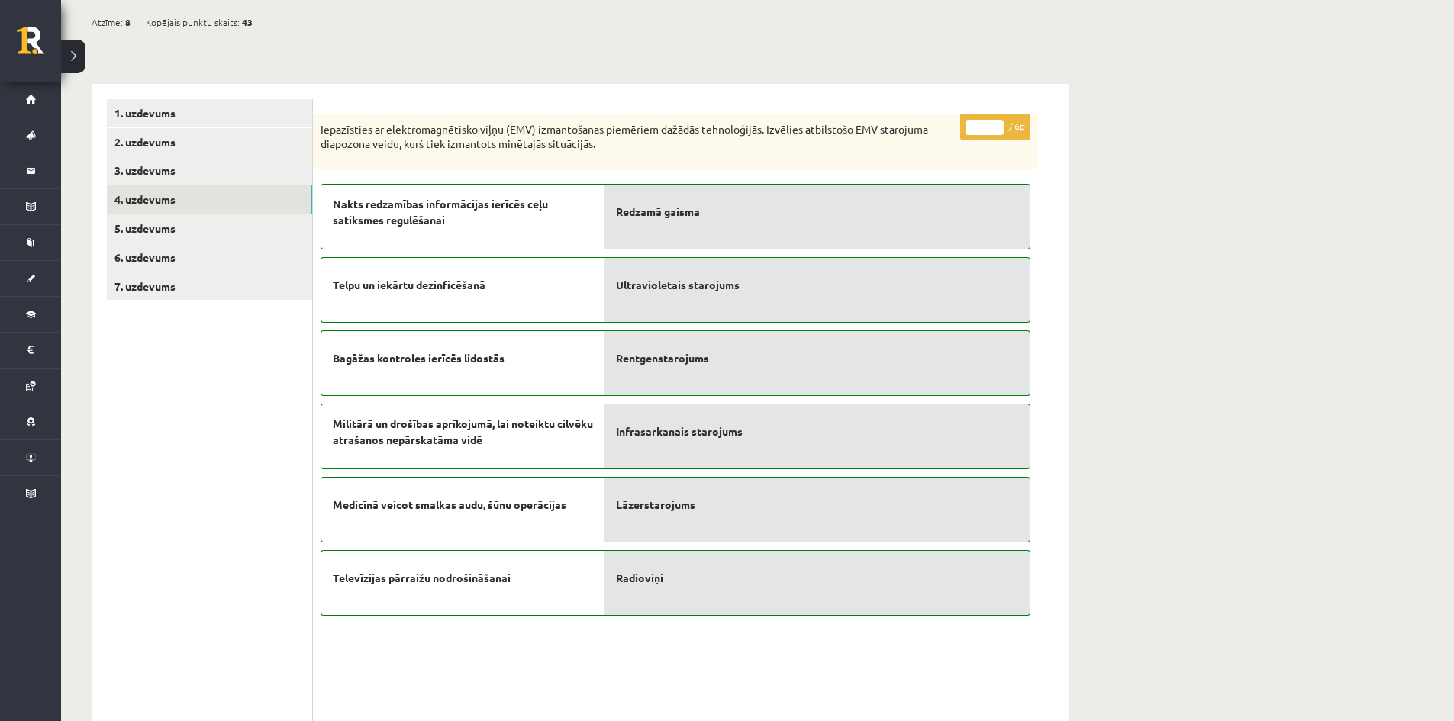
scroll to position [153, 0]
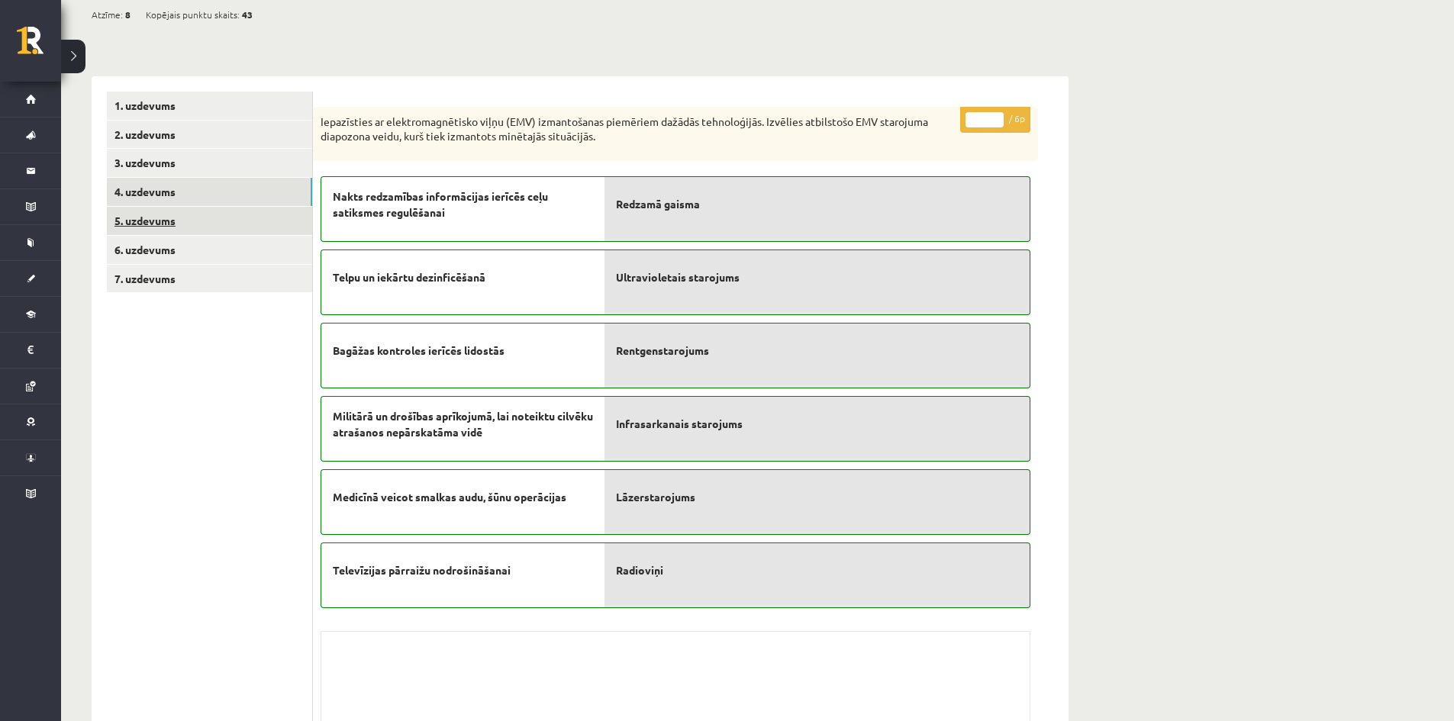
click at [159, 221] on link "5. uzdevums" at bounding box center [209, 221] width 205 height 28
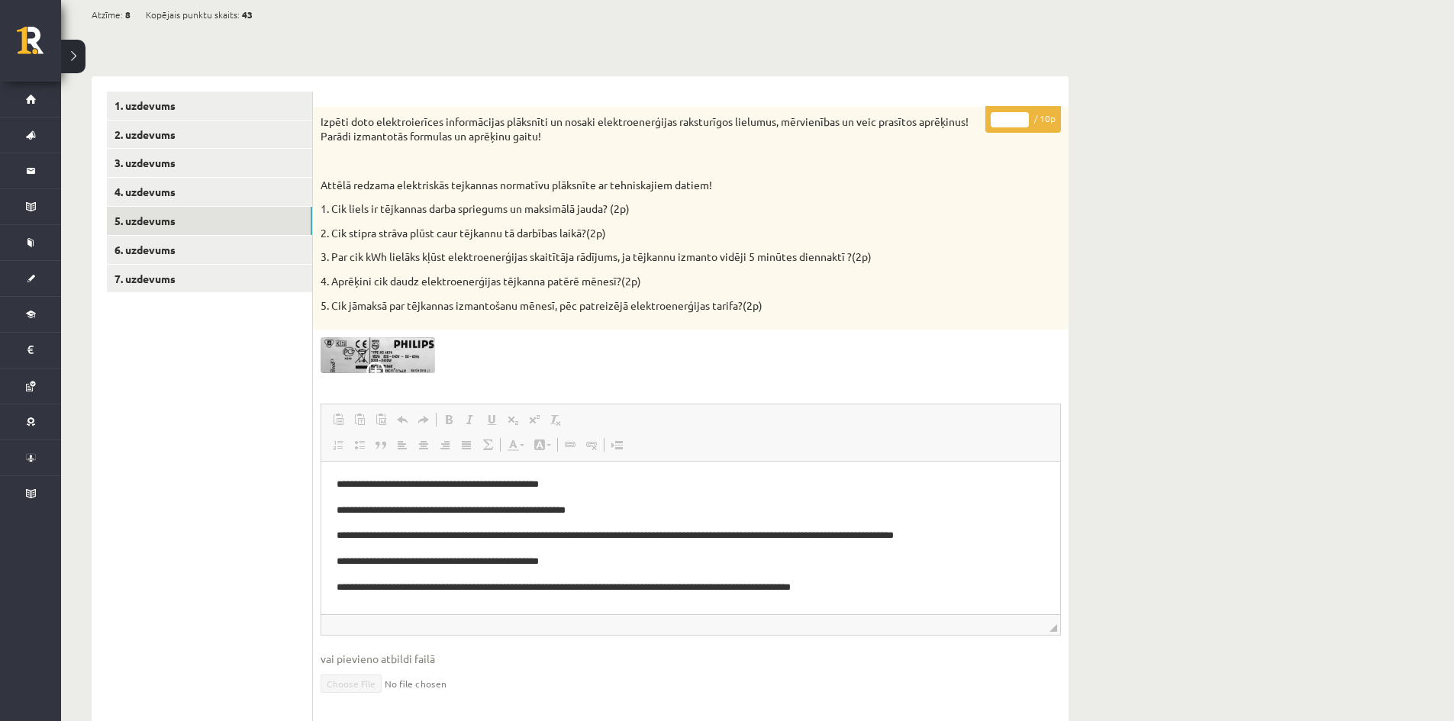
scroll to position [0, 0]
click at [377, 357] on img at bounding box center [378, 355] width 115 height 36
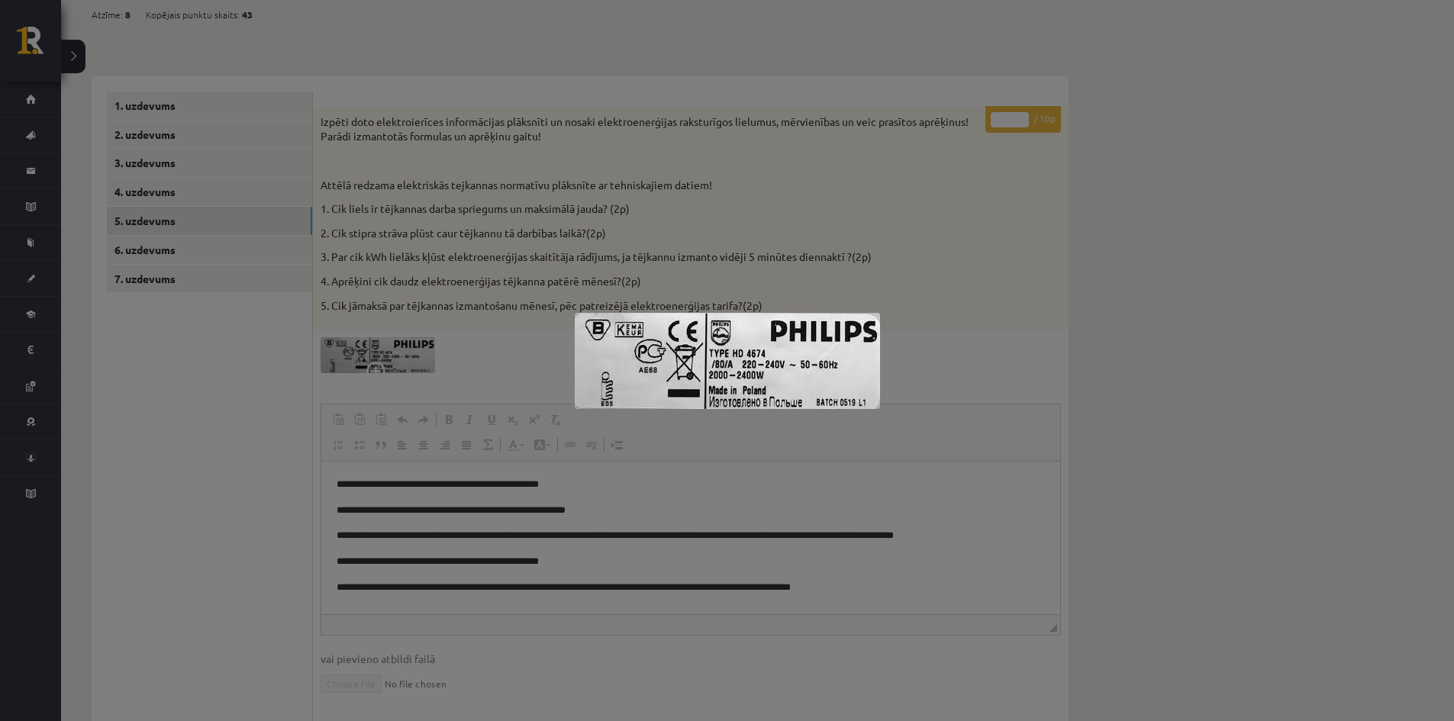
click at [244, 263] on div at bounding box center [727, 360] width 1454 height 721
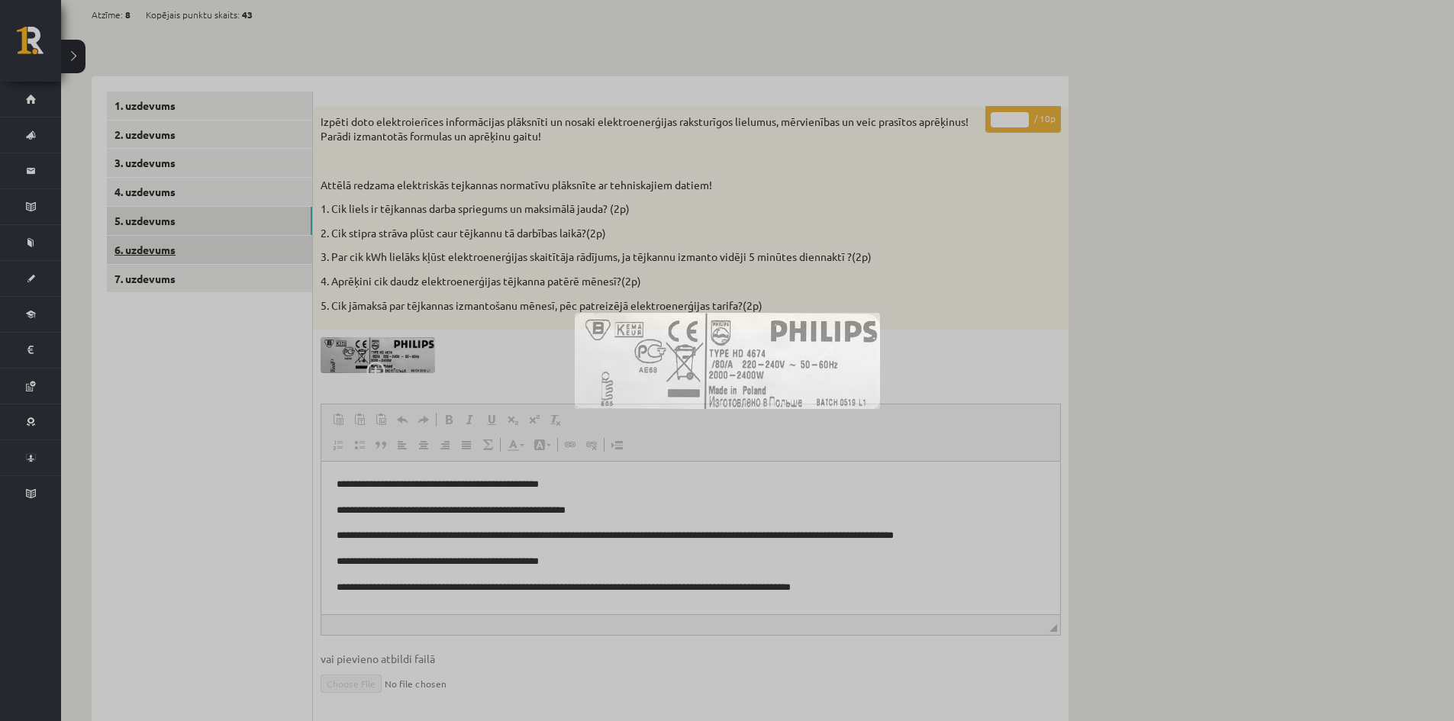
click at [182, 248] on link "6. uzdevums" at bounding box center [209, 250] width 205 height 28
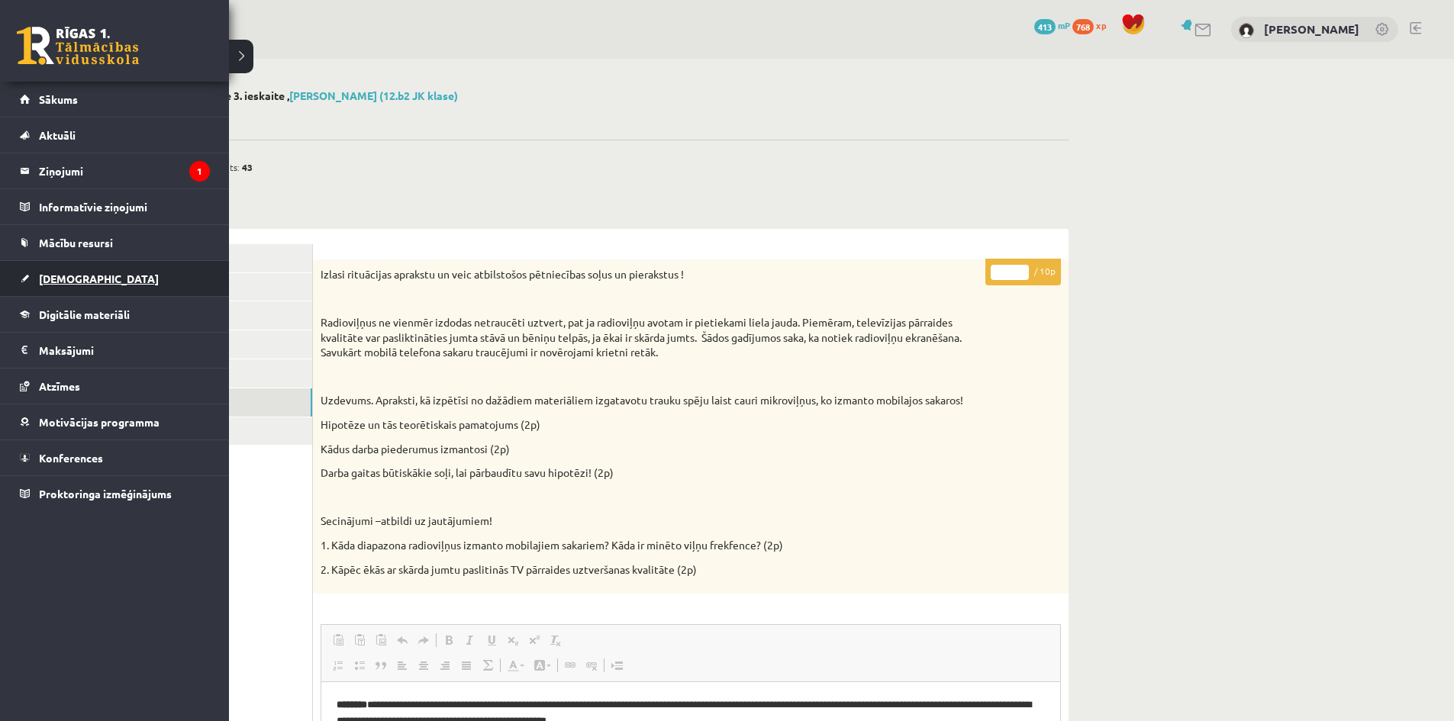
click at [78, 283] on span "[DEMOGRAPHIC_DATA]" at bounding box center [99, 279] width 120 height 14
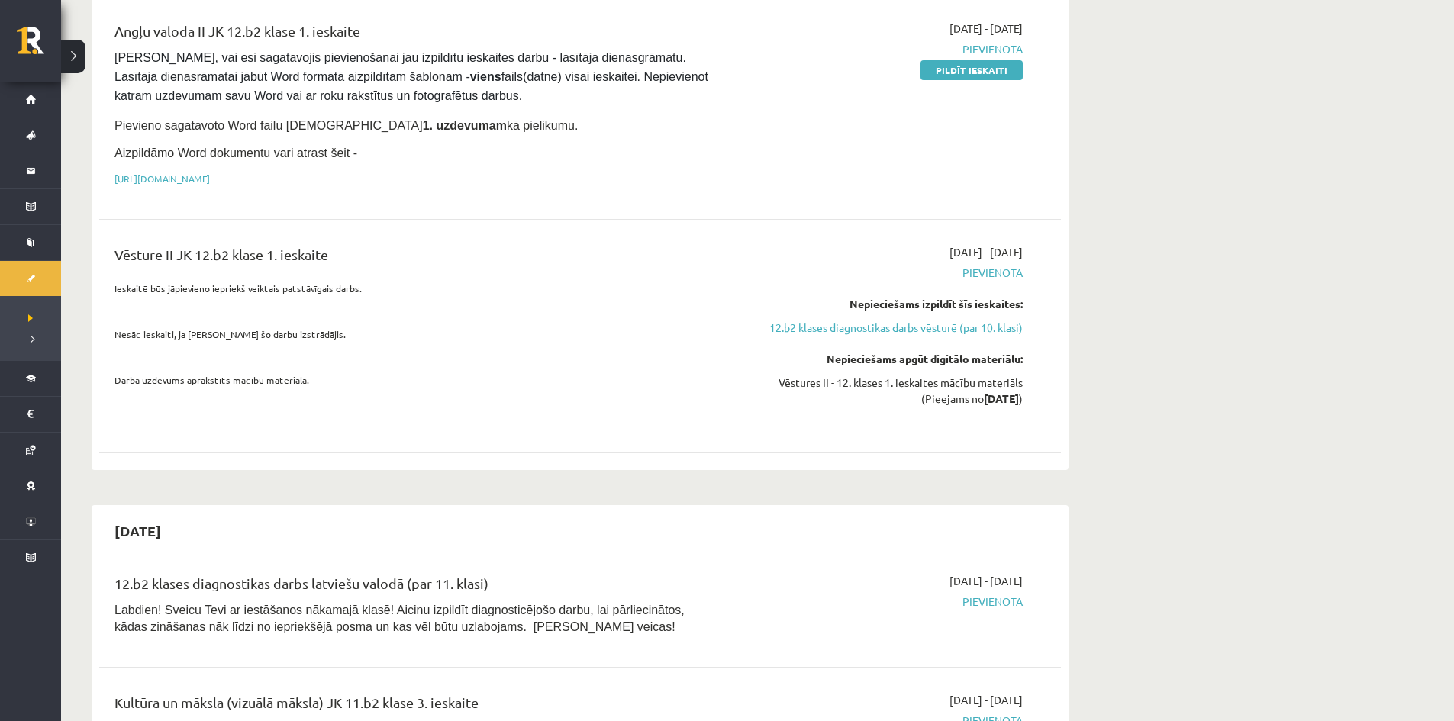
scroll to position [305, 0]
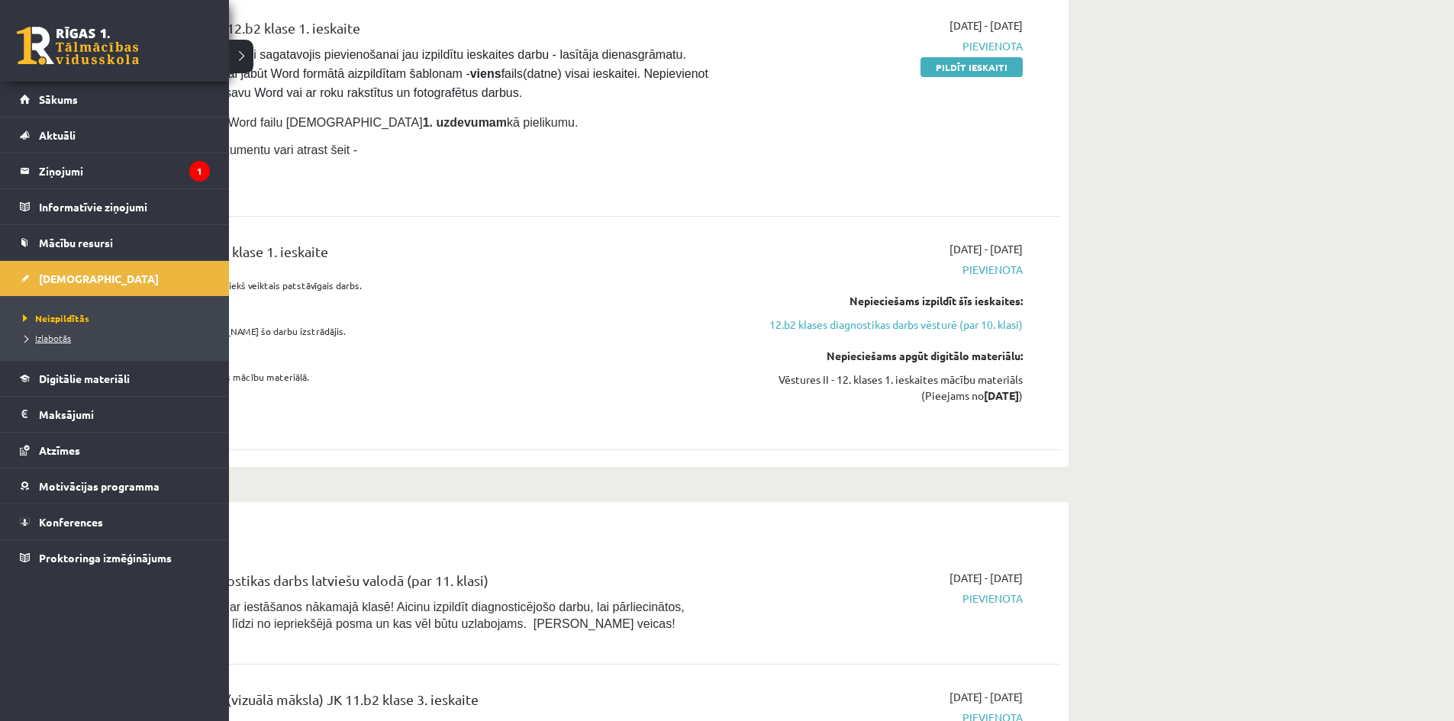
click at [41, 340] on span "Izlabotās" at bounding box center [45, 338] width 52 height 12
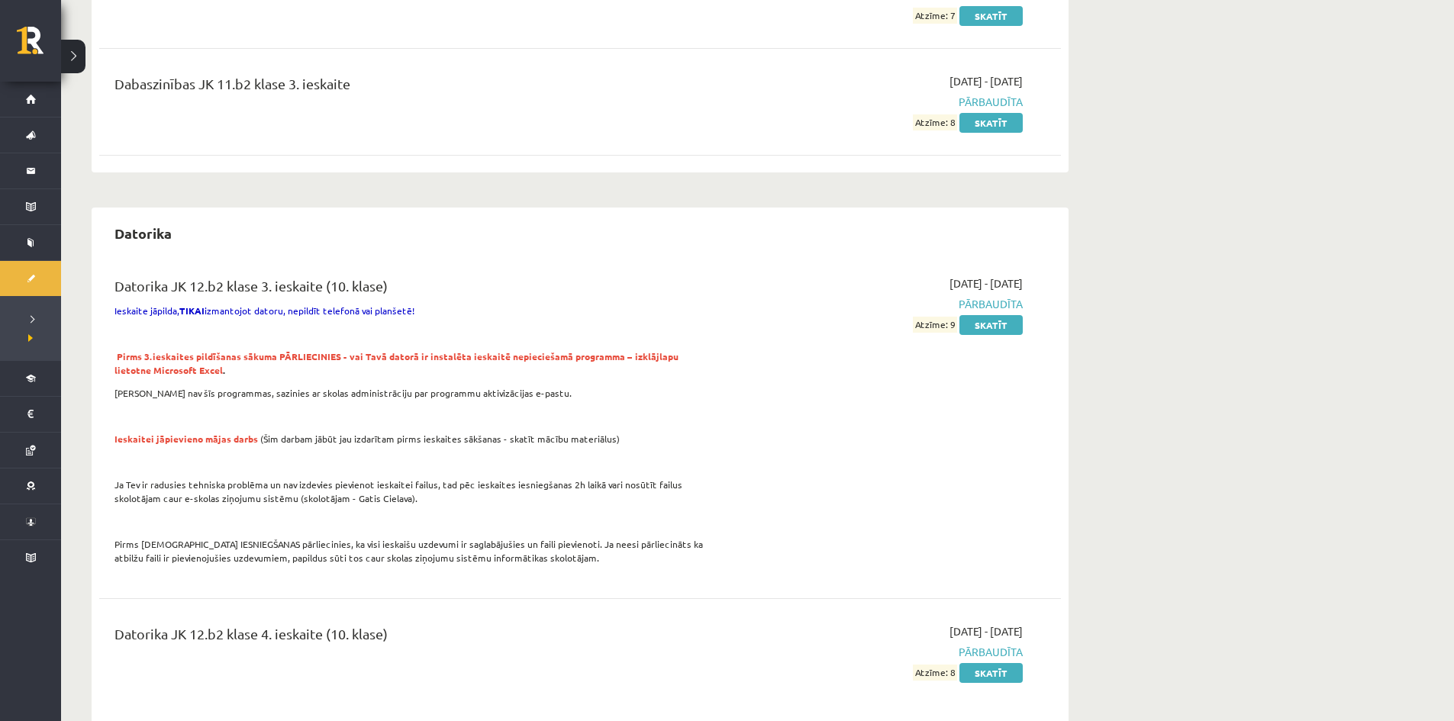
scroll to position [458, 0]
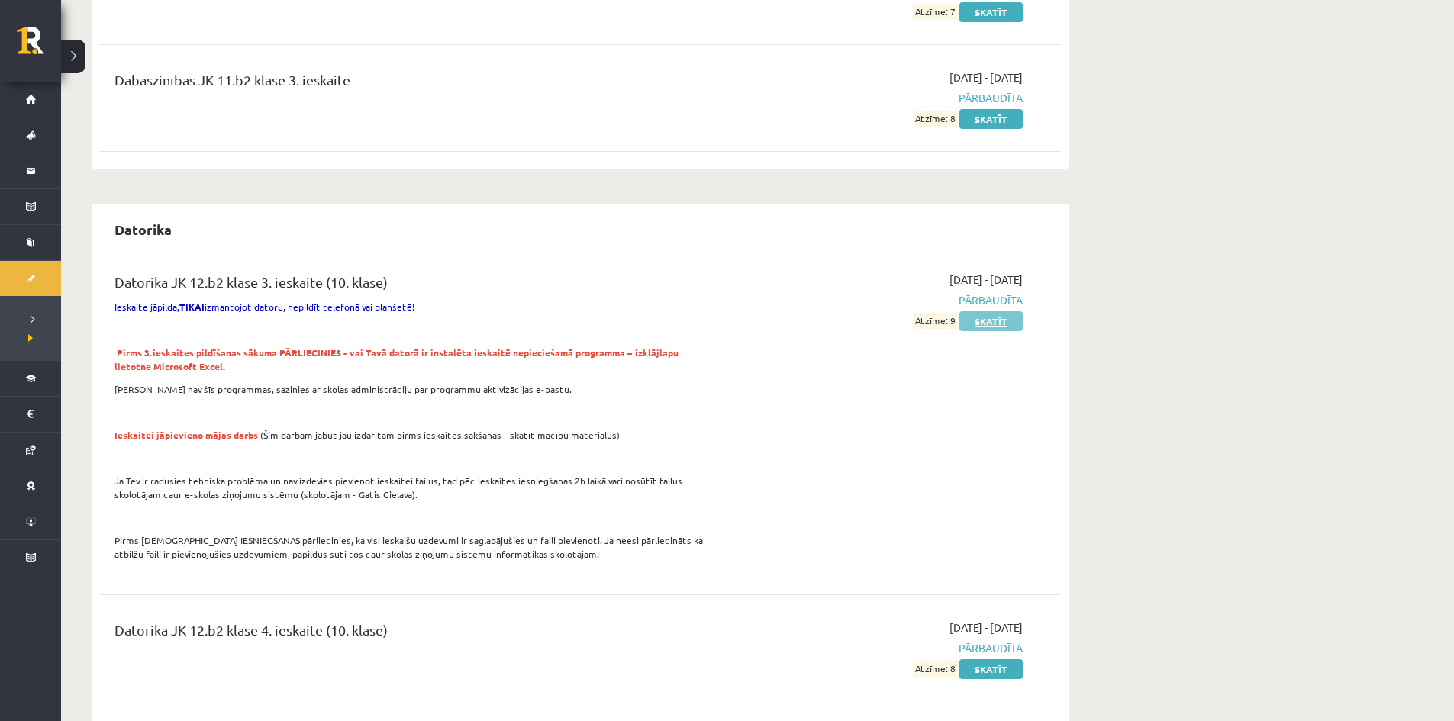
click at [988, 319] on link "Skatīt" at bounding box center [991, 321] width 63 height 20
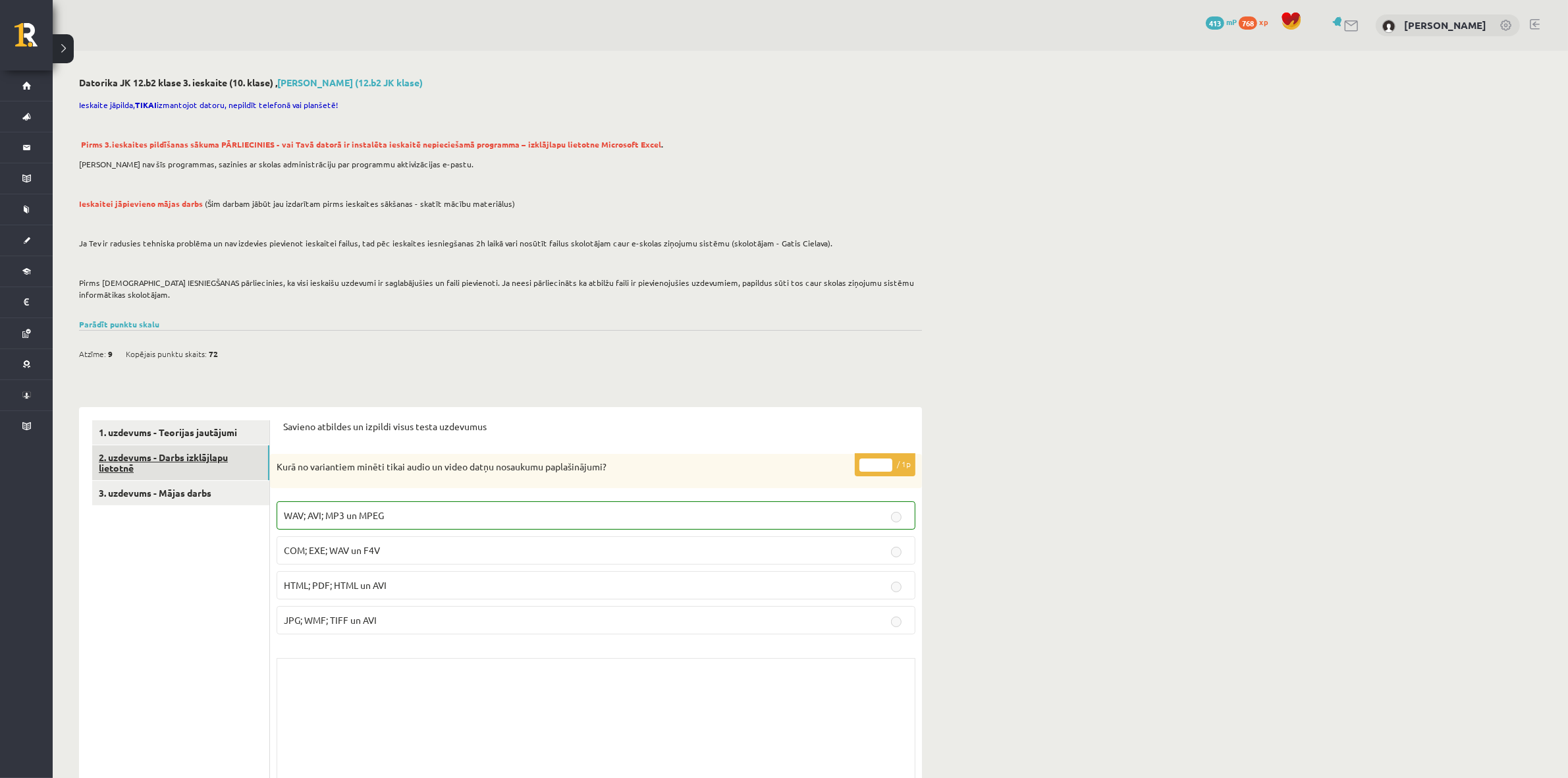
click at [169, 463] on link "2. uzdevums - Darbs izklājlapu lietotnē" at bounding box center [180, 462] width 177 height 35
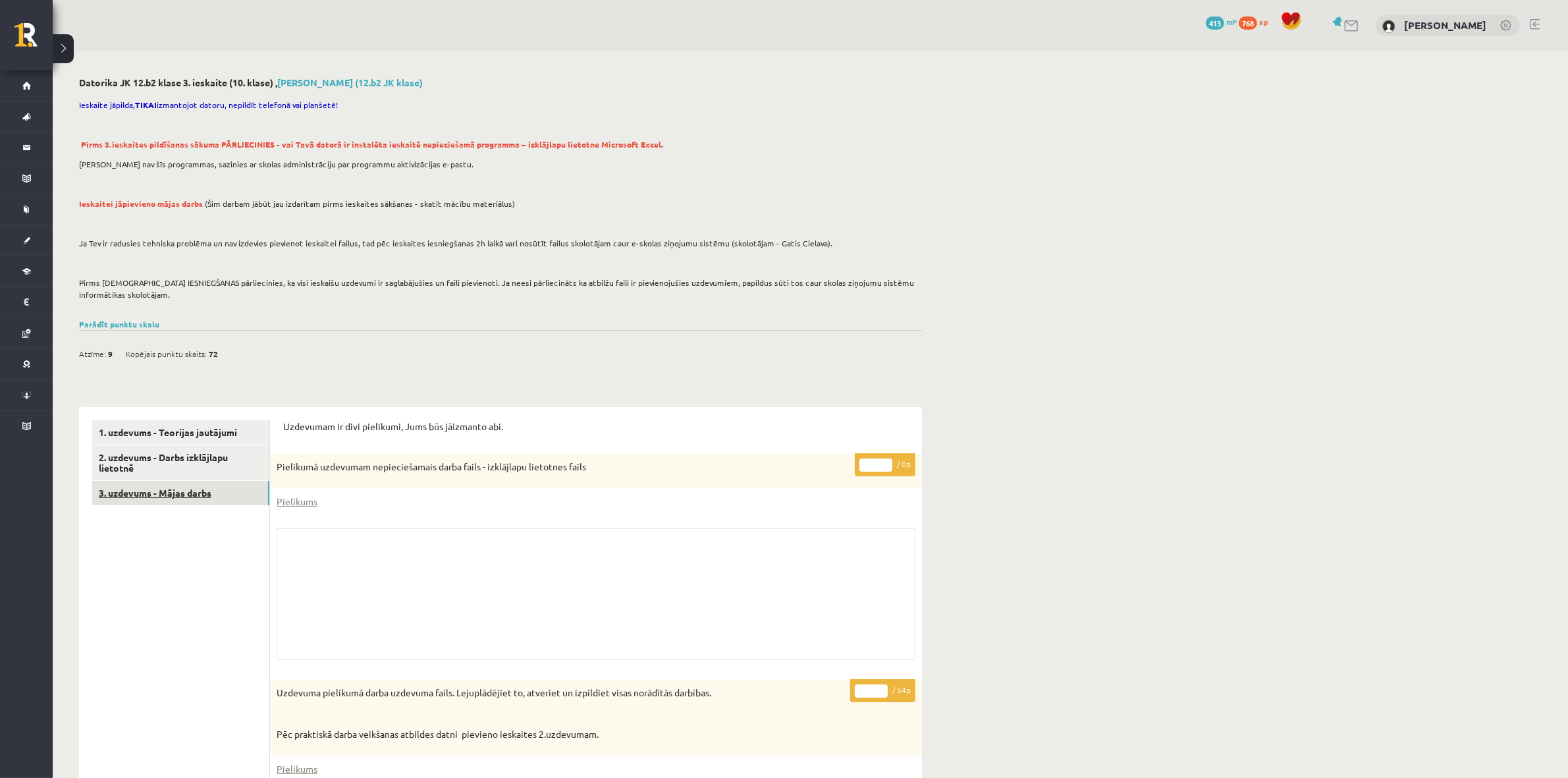
click at [175, 492] on link "3. uzdevums - Mājas darbs" at bounding box center [180, 493] width 177 height 24
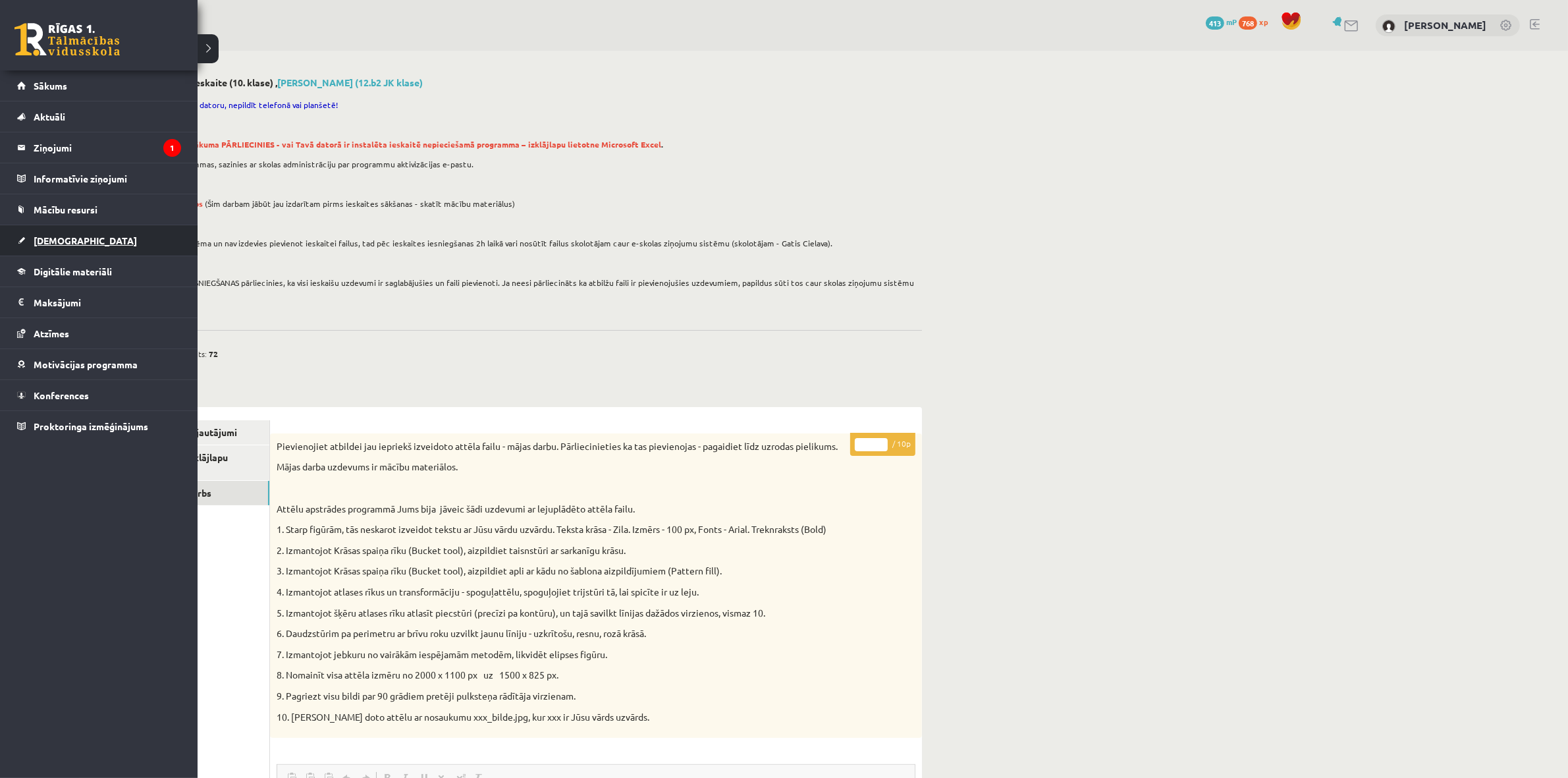
click at [52, 242] on span "[DEMOGRAPHIC_DATA]" at bounding box center [85, 241] width 103 height 12
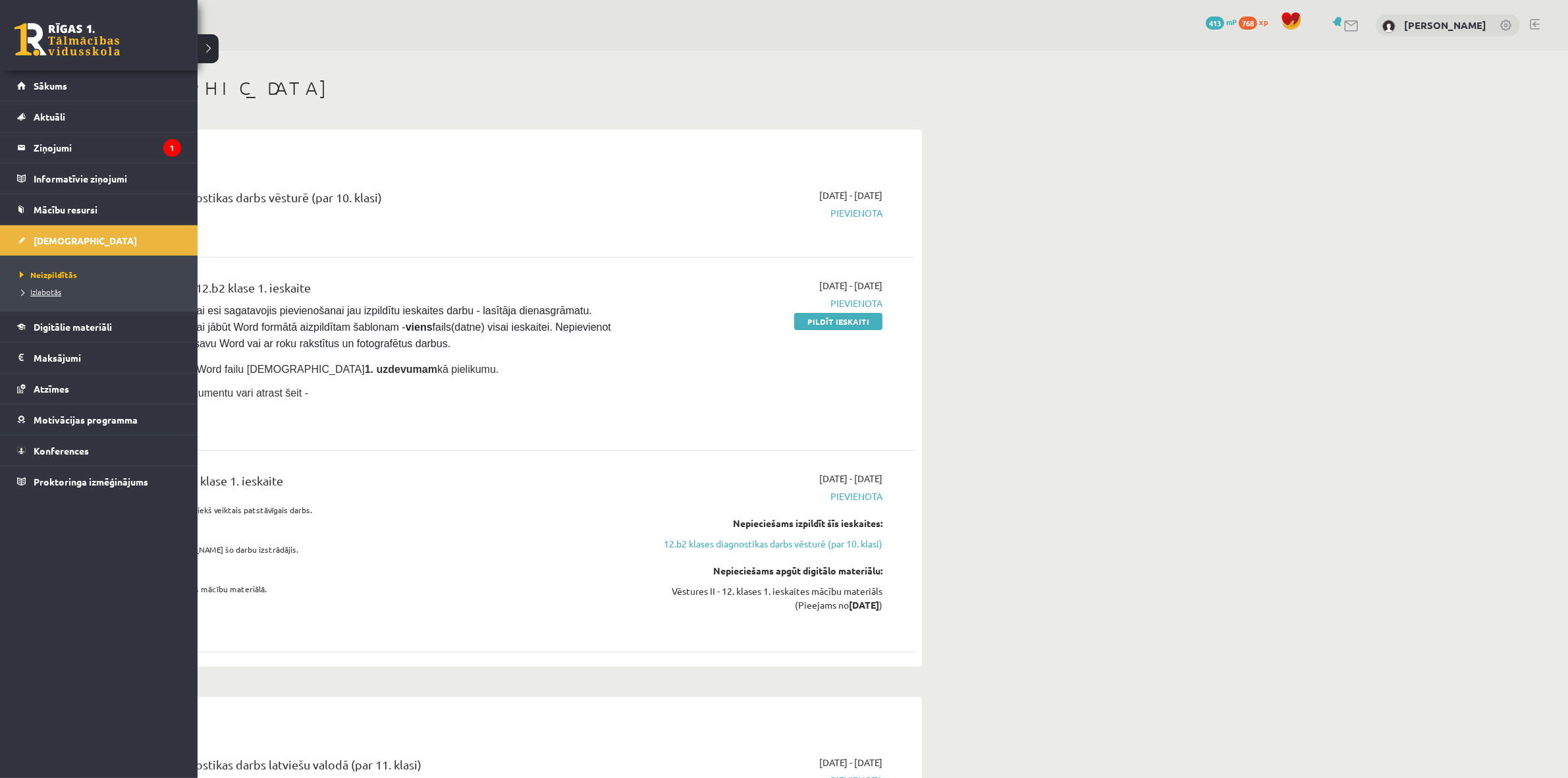
click at [41, 288] on span "Izlabotās" at bounding box center [39, 292] width 45 height 10
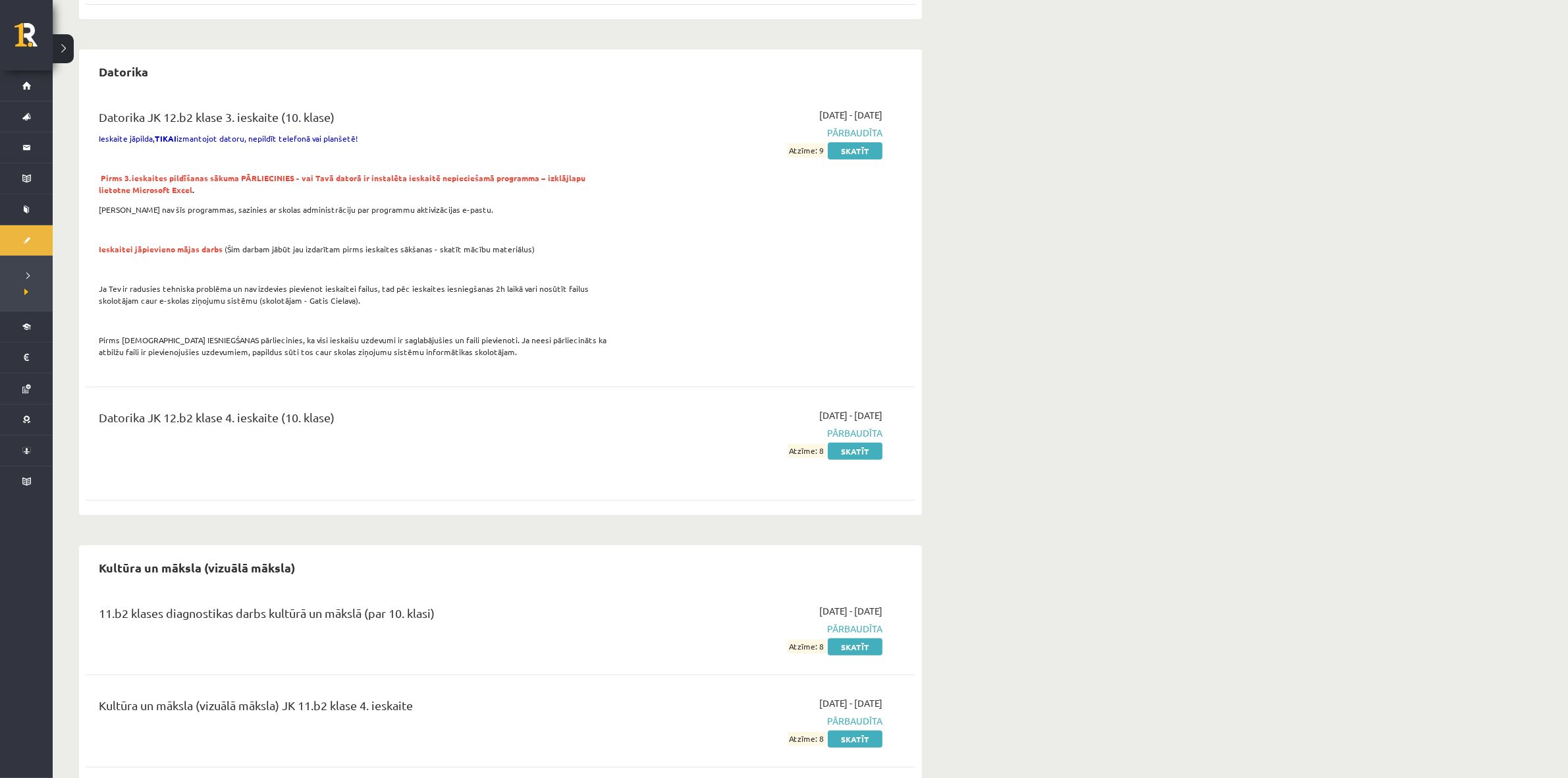
scroll to position [576, 0]
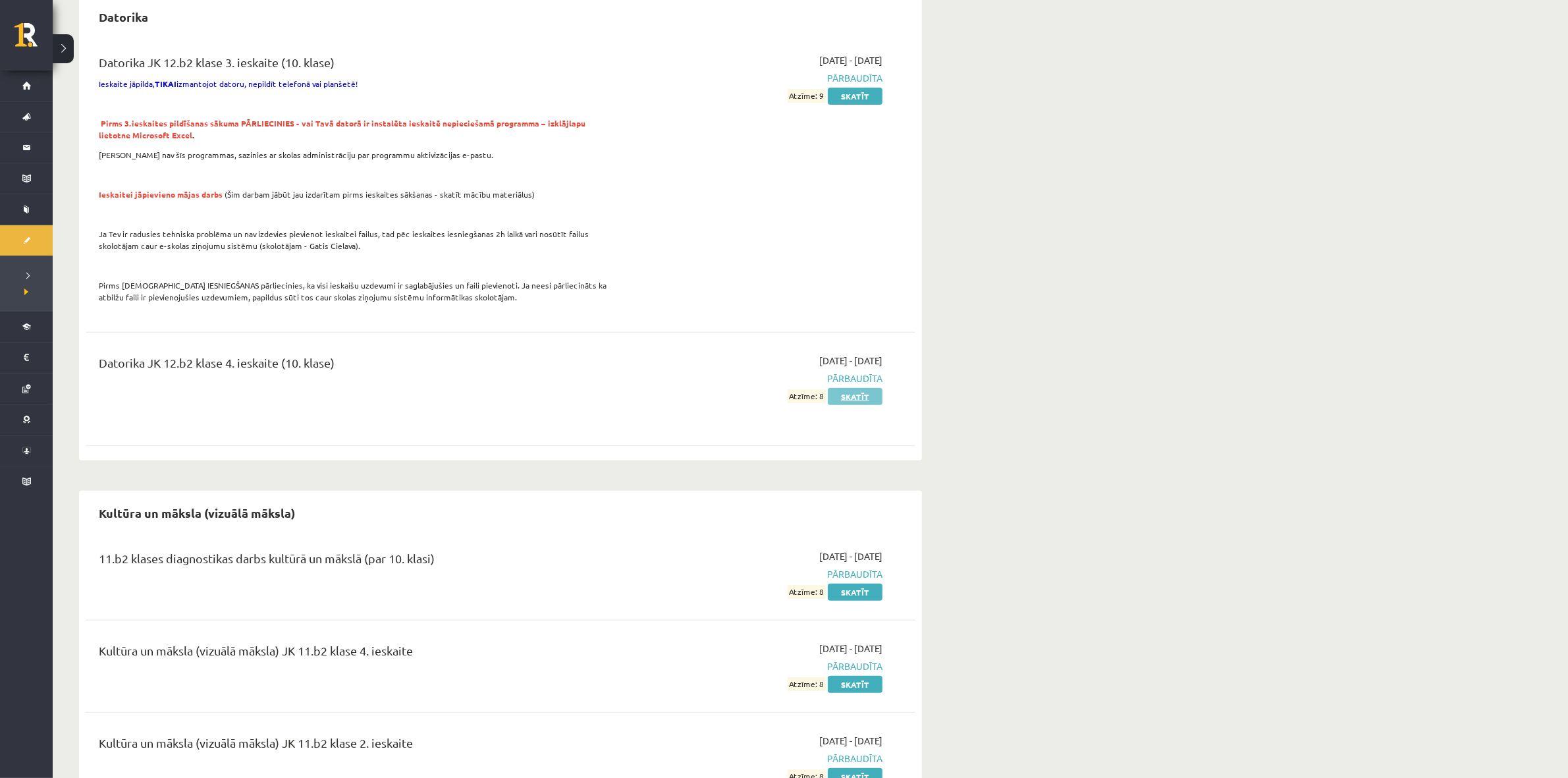
click at [855, 391] on link "Skatīt" at bounding box center [855, 397] width 54 height 17
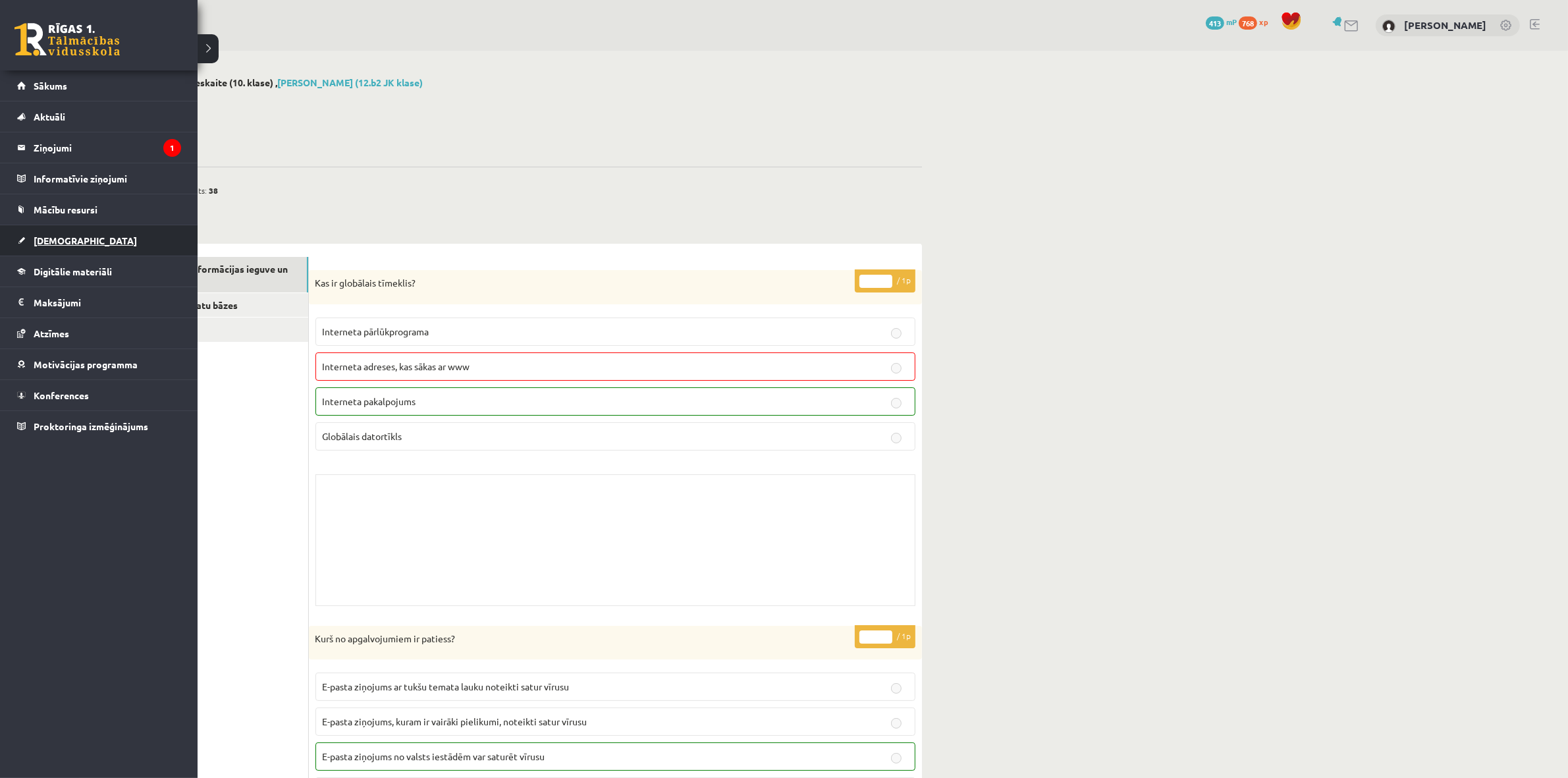
click at [86, 225] on link "[DEMOGRAPHIC_DATA]" at bounding box center [99, 240] width 164 height 30
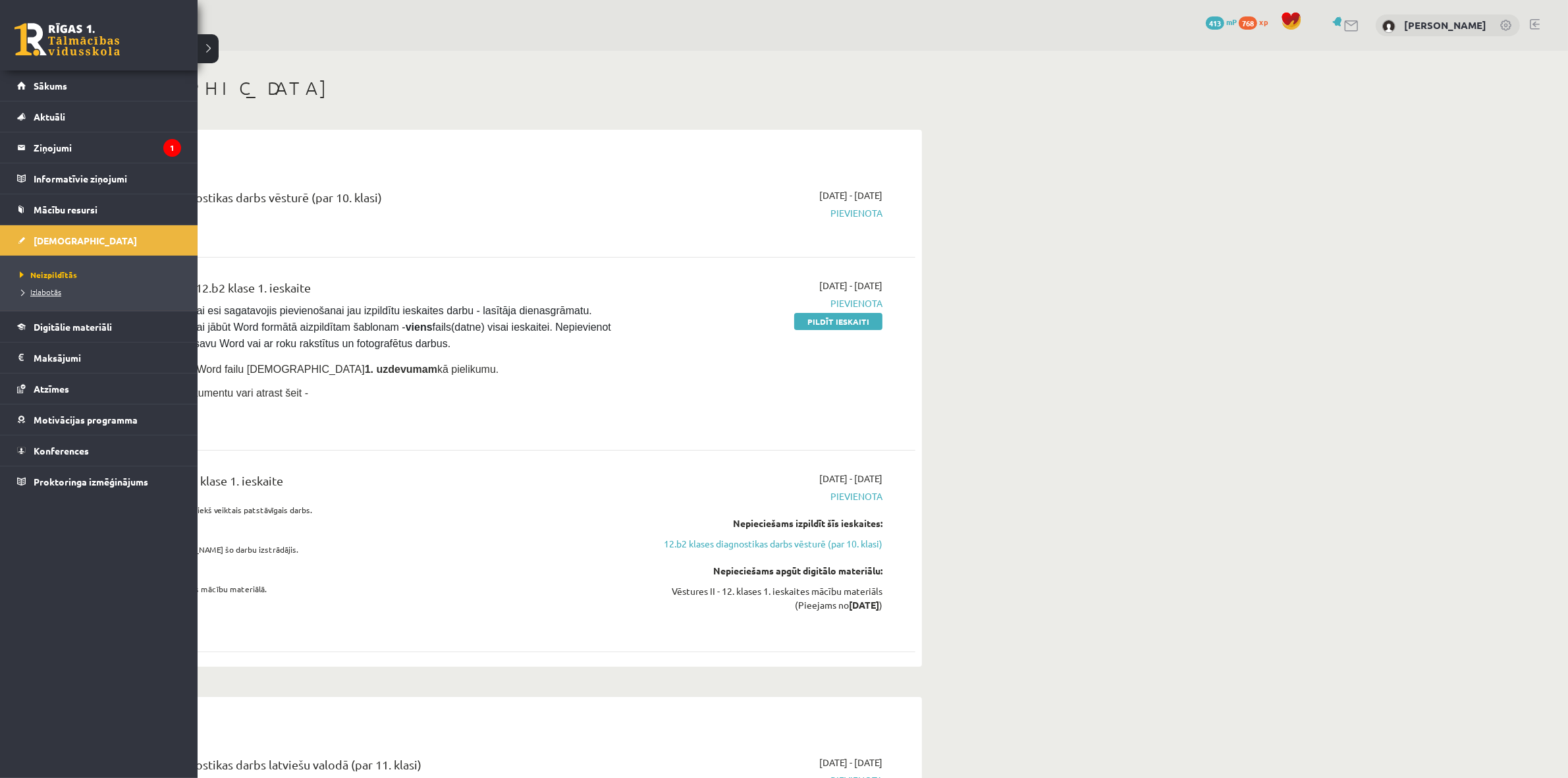
click at [48, 291] on span "Izlabotās" at bounding box center [39, 292] width 45 height 10
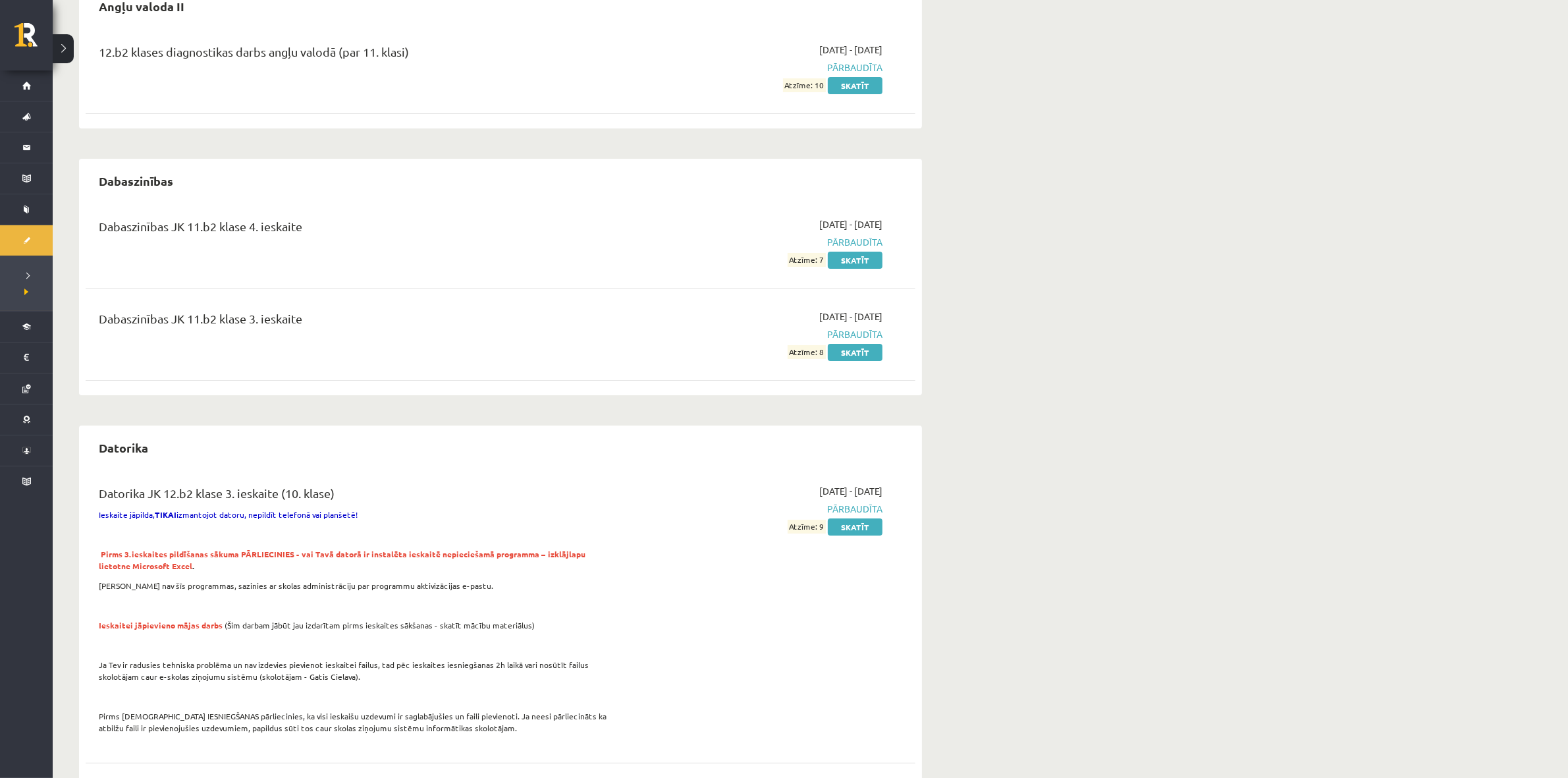
scroll to position [165, 0]
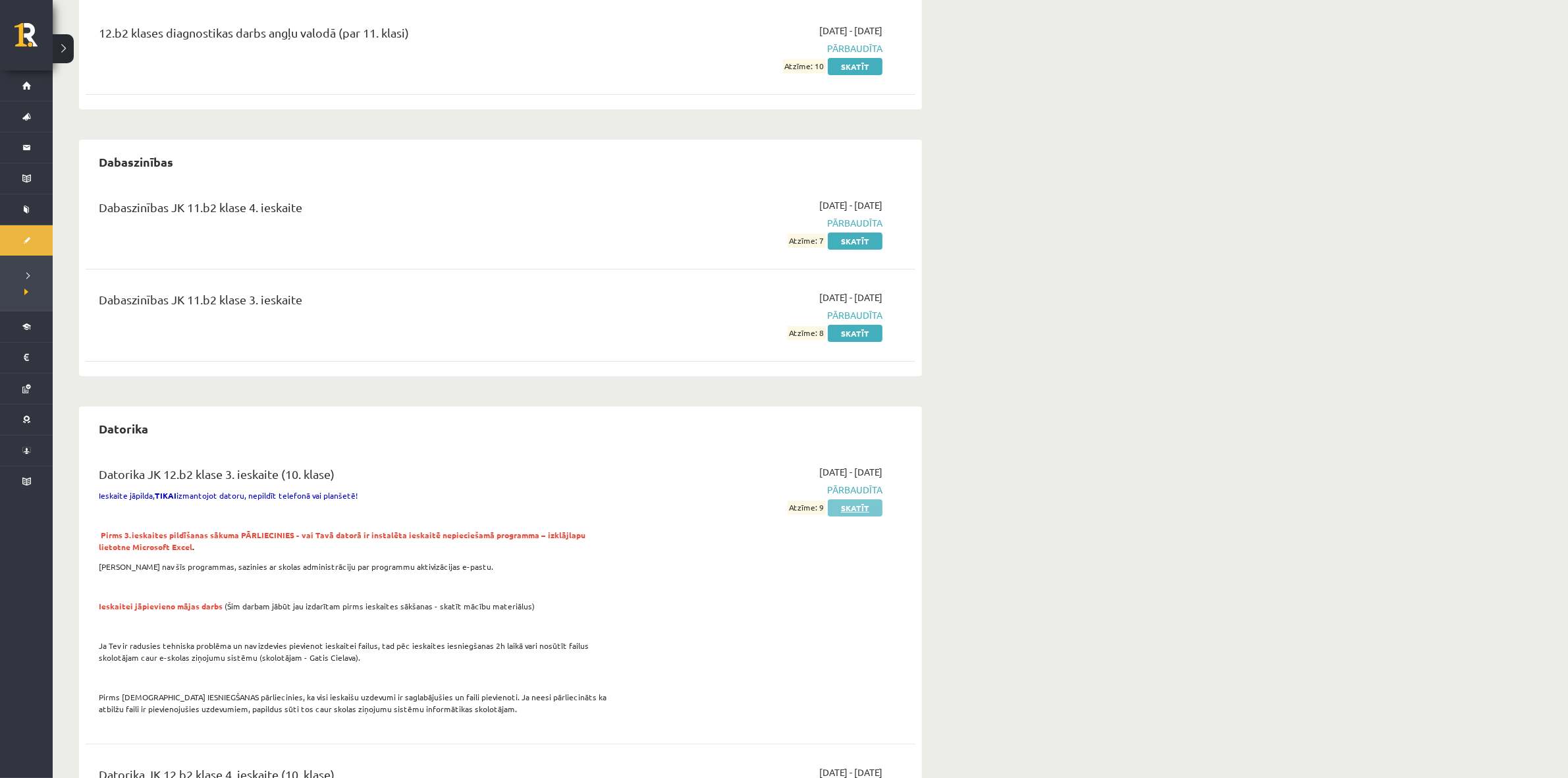
click at [854, 508] on link "Skatīt" at bounding box center [855, 508] width 54 height 17
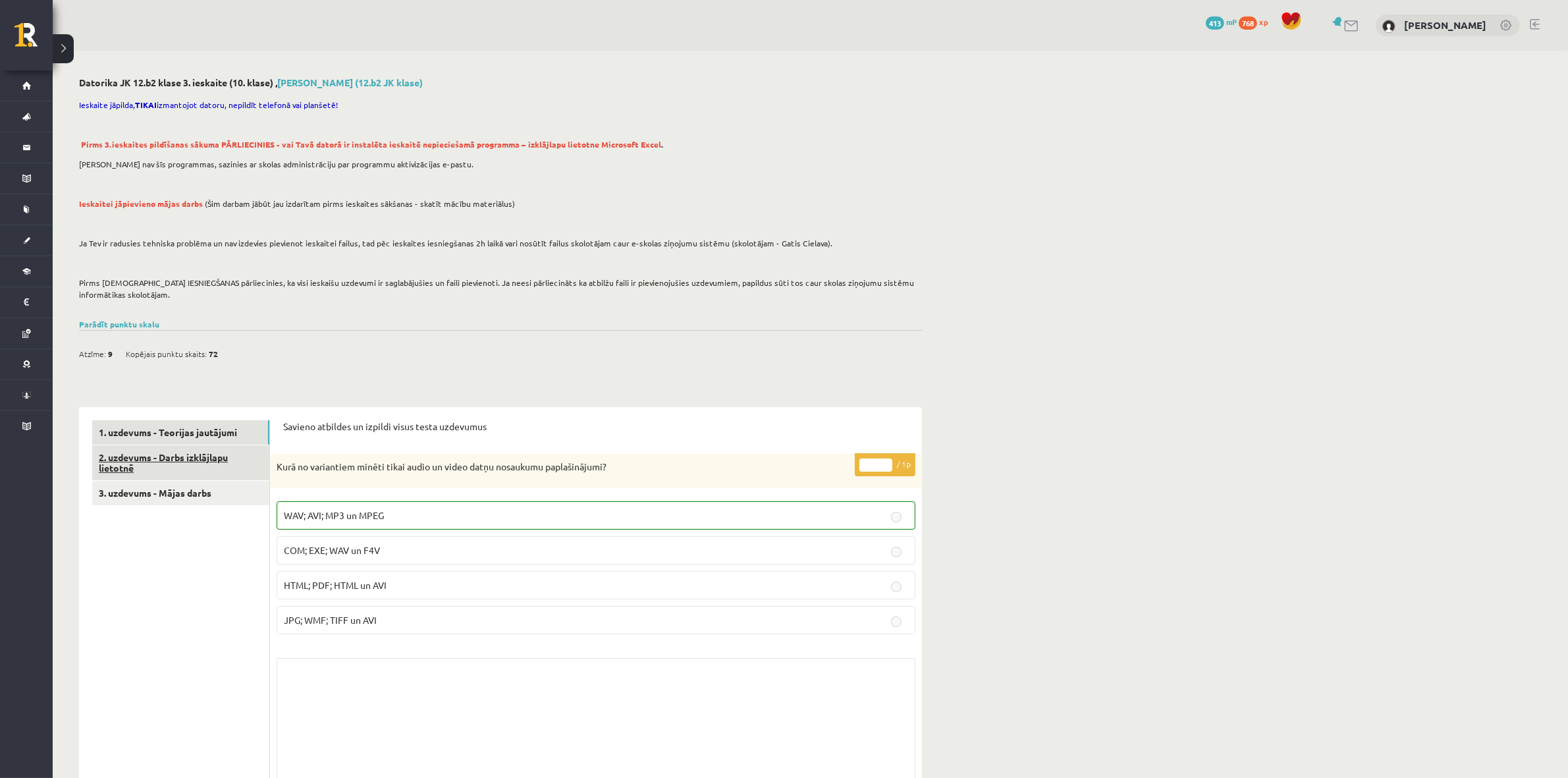
click at [210, 455] on link "2. uzdevums - Darbs izklājlapu lietotnē" at bounding box center [180, 462] width 177 height 35
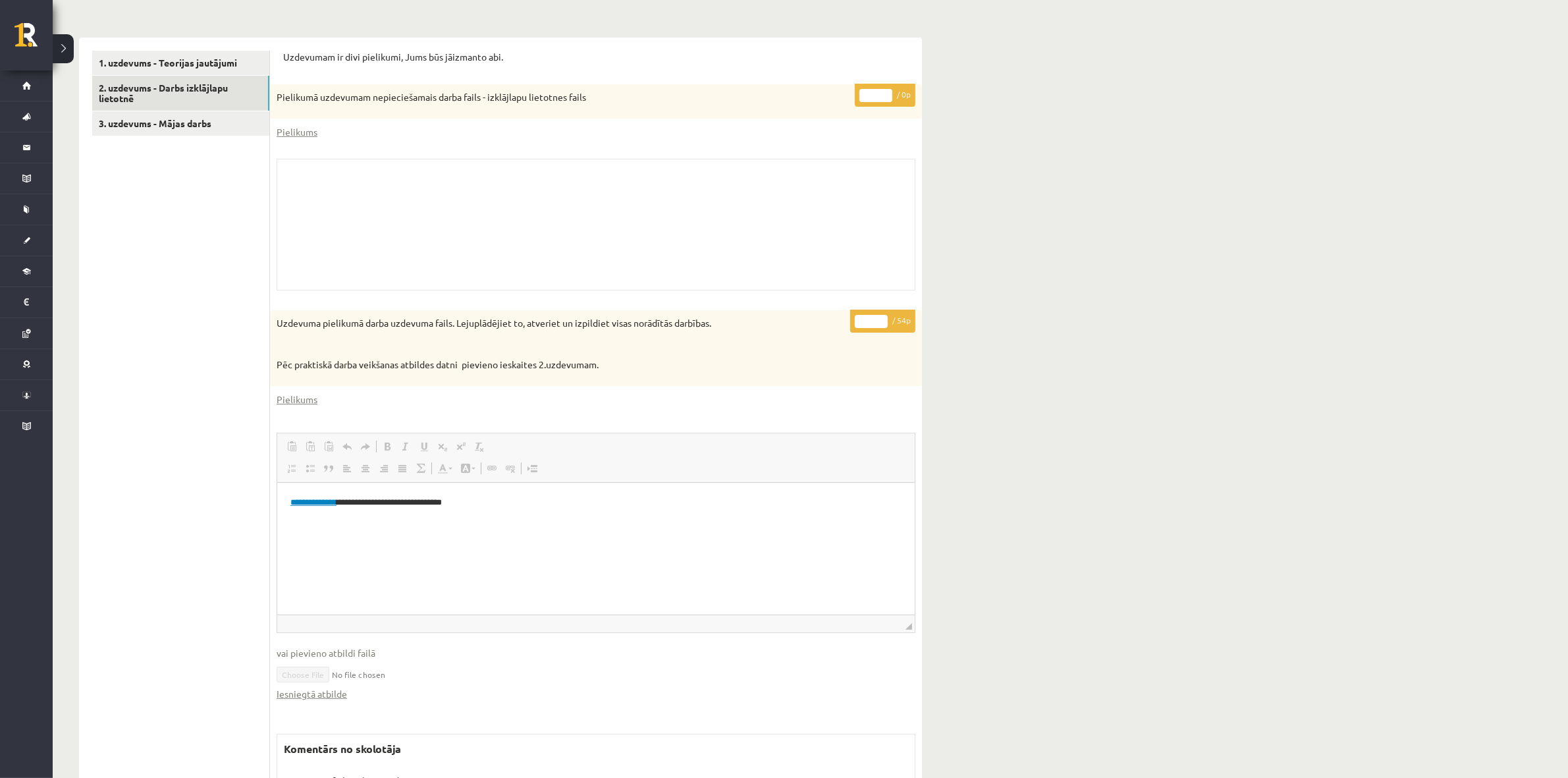
scroll to position [371, 0]
click at [304, 132] on link "Pielikums" at bounding box center [297, 131] width 41 height 14
click at [282, 397] on link "Pielikums" at bounding box center [297, 398] width 41 height 14
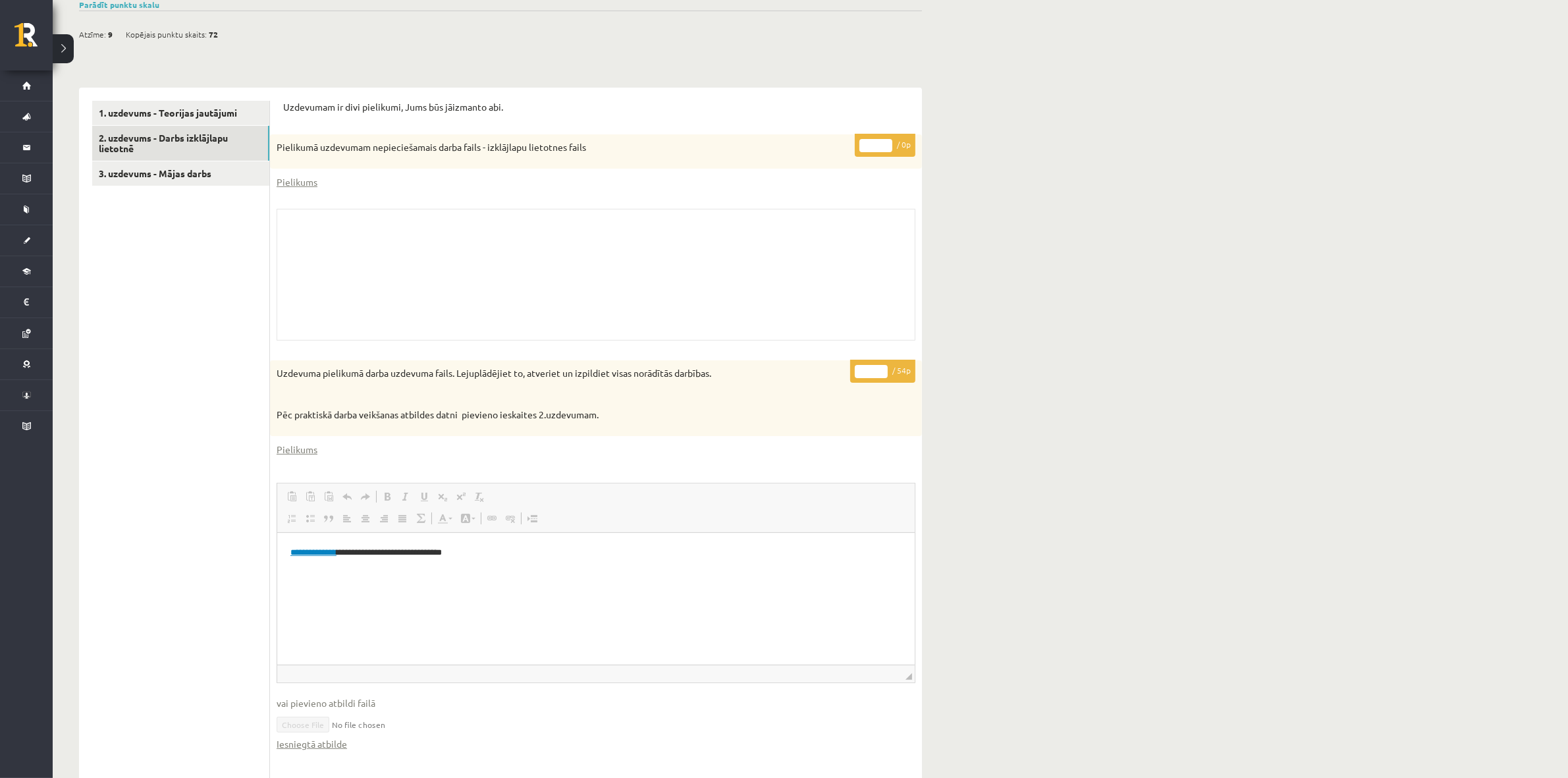
scroll to position [41, 0]
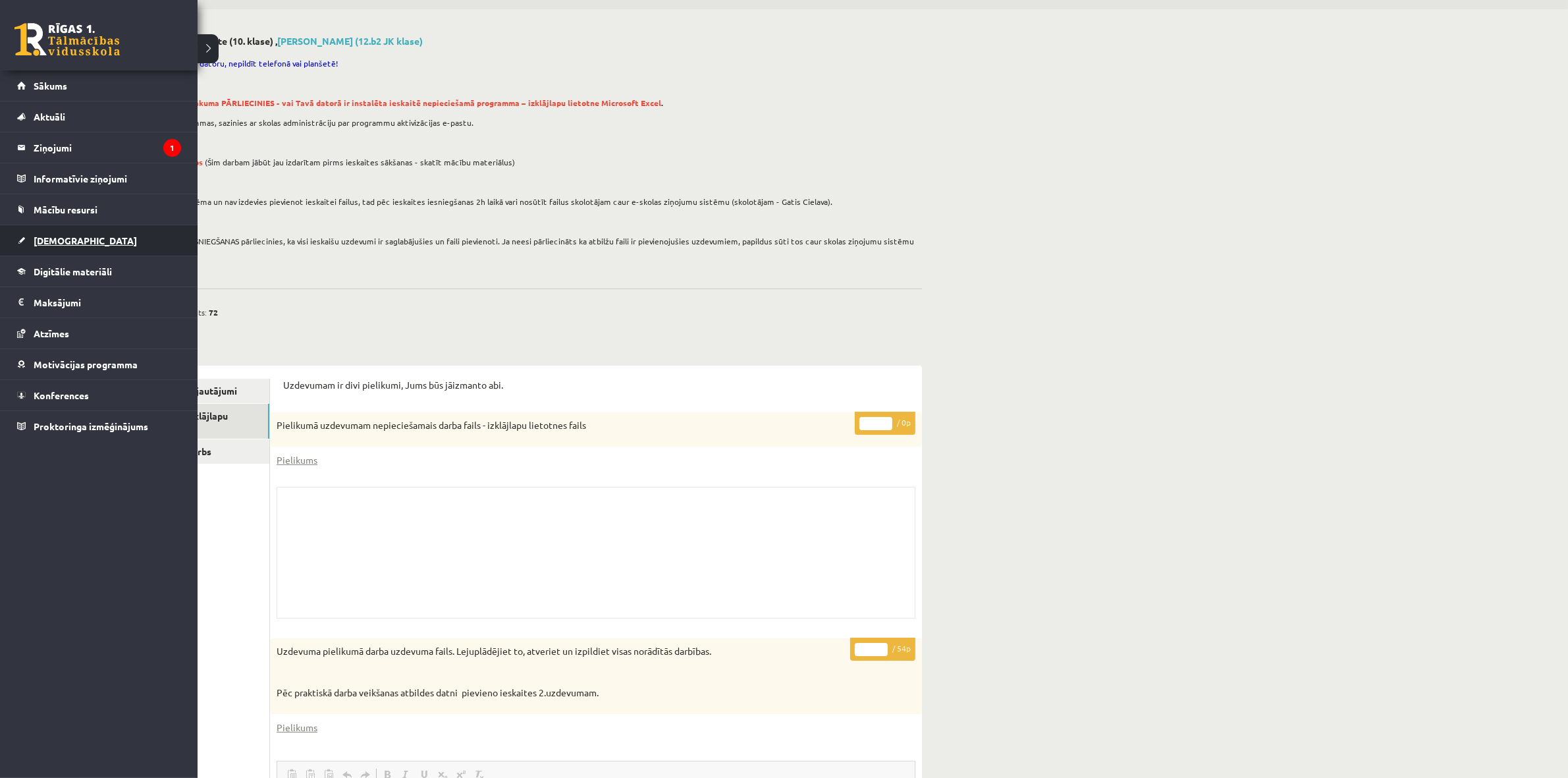
click at [41, 243] on span "[DEMOGRAPHIC_DATA]" at bounding box center [85, 241] width 103 height 12
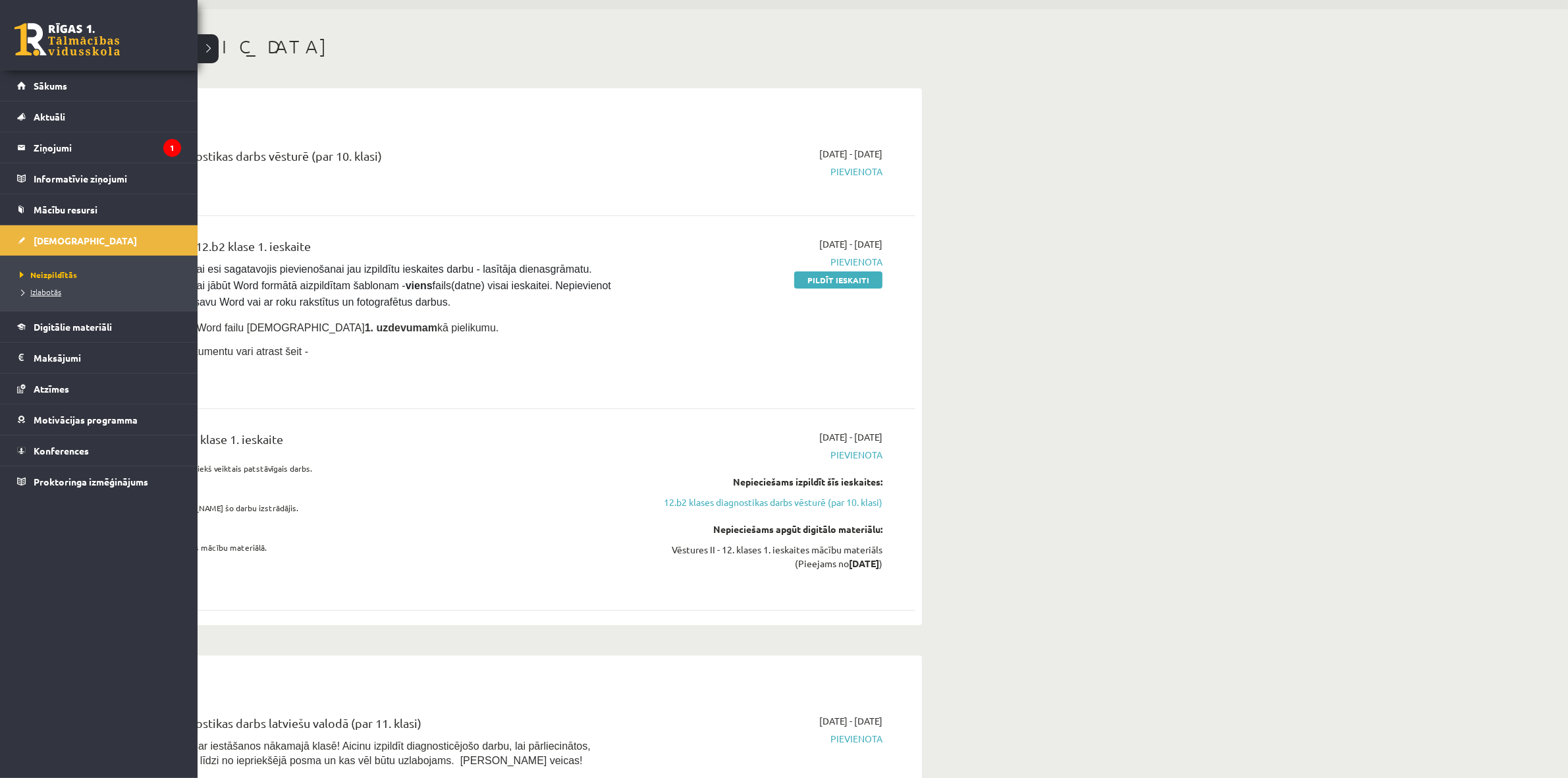
click at [33, 298] on link "Izlabotās" at bounding box center [100, 292] width 168 height 12
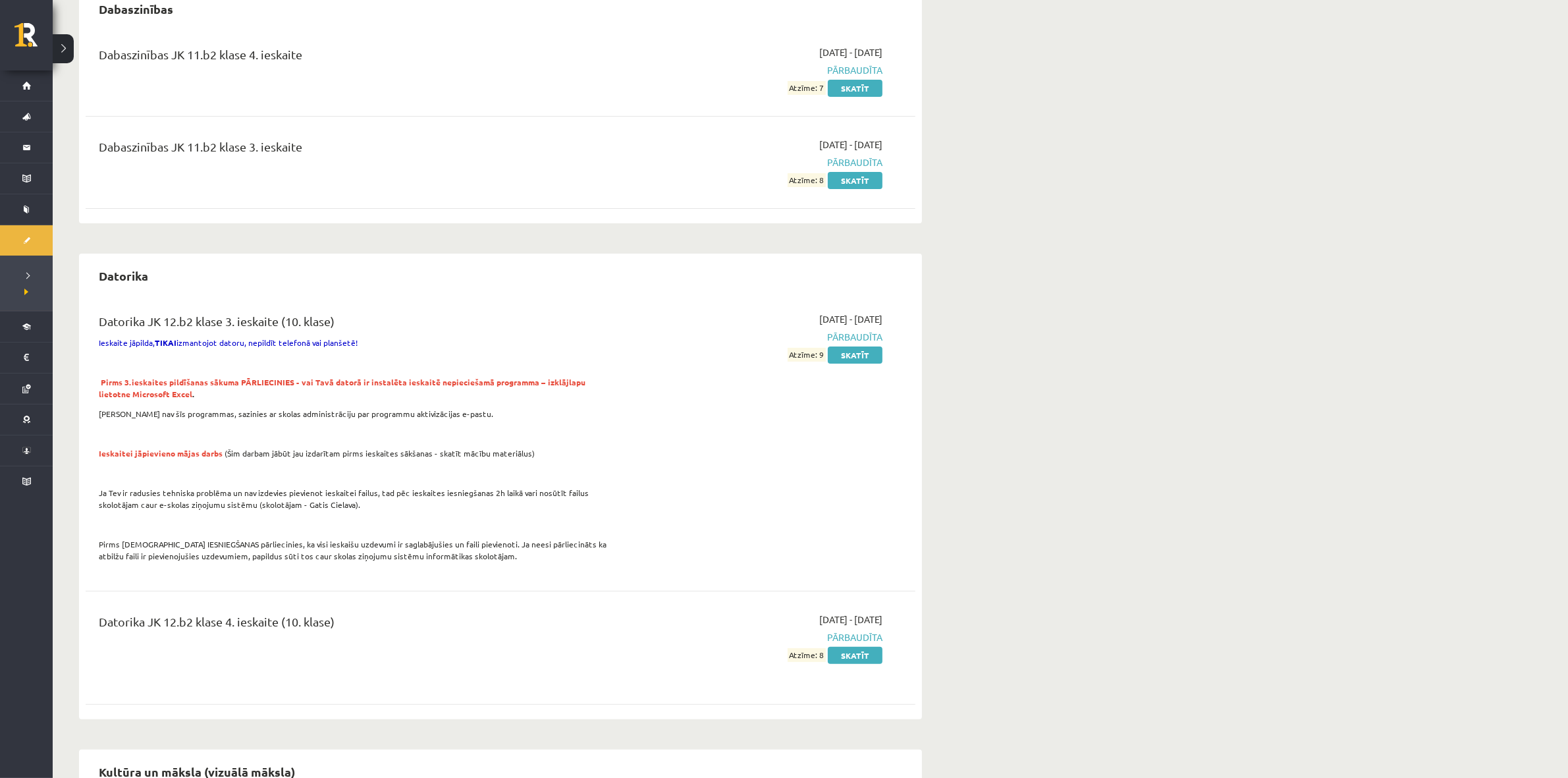
scroll to position [453, 0]
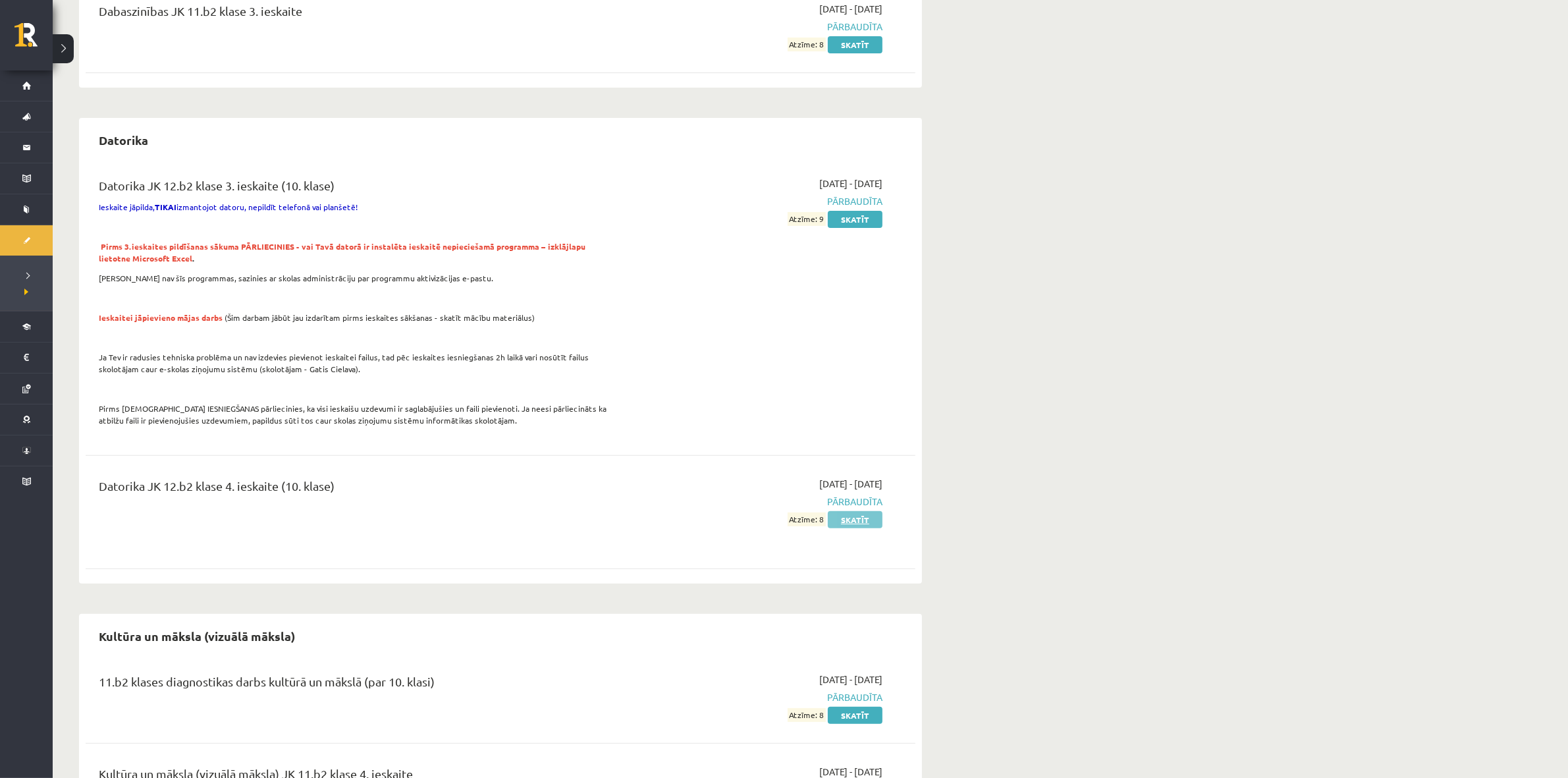
click at [847, 522] on link "Skatīt" at bounding box center [855, 519] width 54 height 17
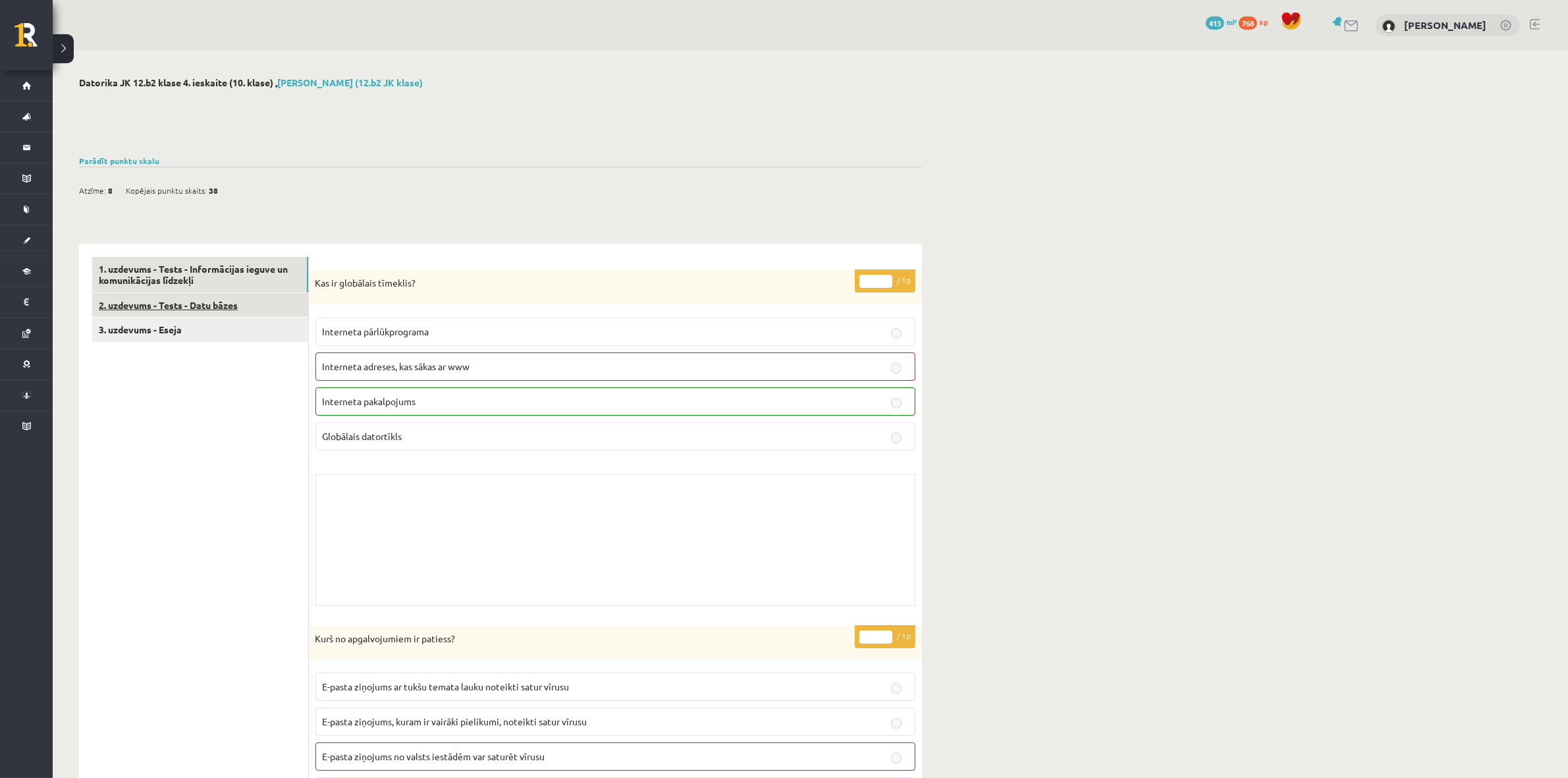
click at [208, 311] on link "2. uzdevums - Tests - Datu bāzes" at bounding box center [200, 305] width 216 height 24
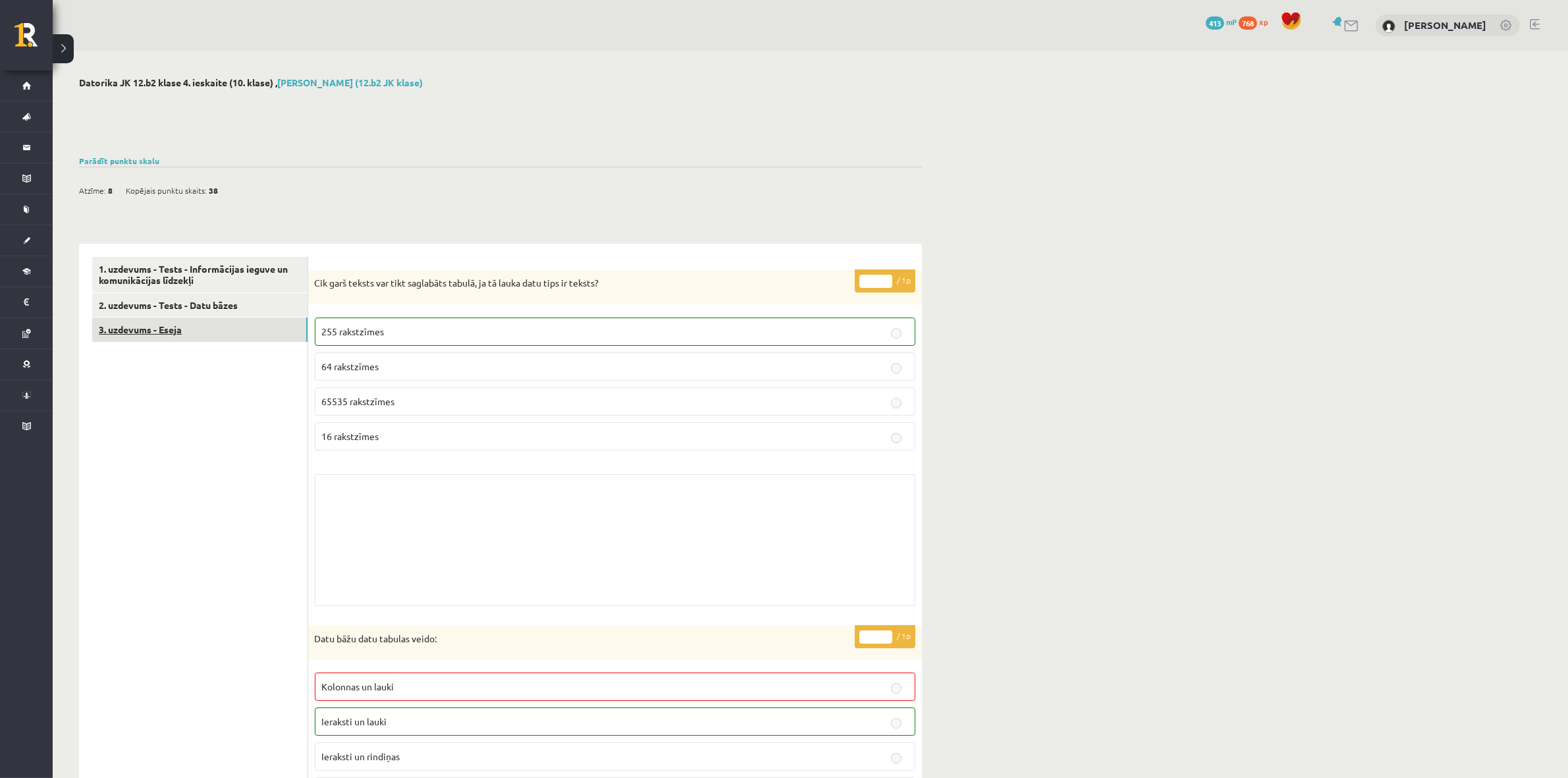
click at [241, 331] on link "3. uzdevums - Eseja" at bounding box center [200, 329] width 216 height 24
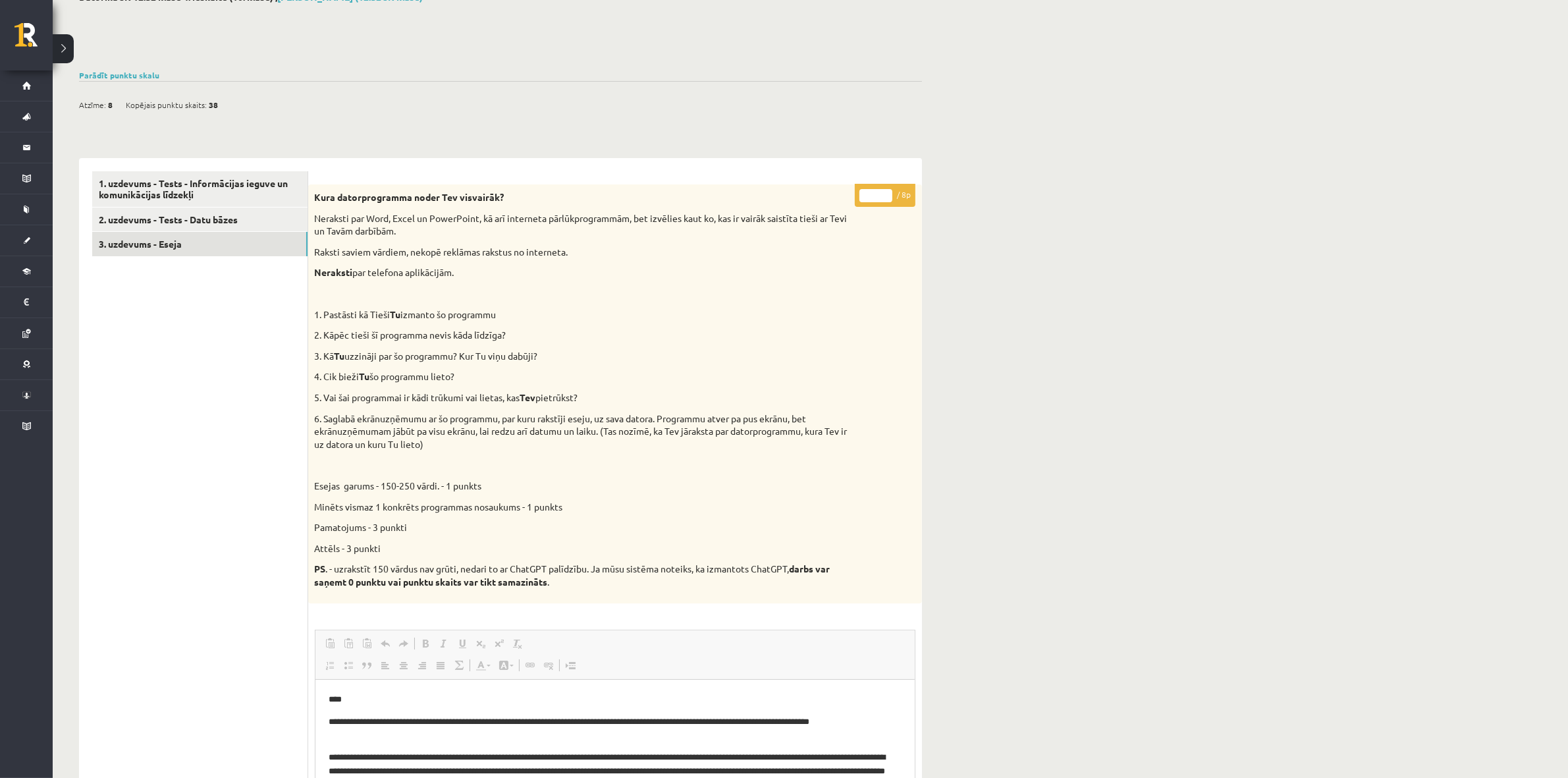
scroll to position [82, 0]
